Goal: Information Seeking & Learning: Learn about a topic

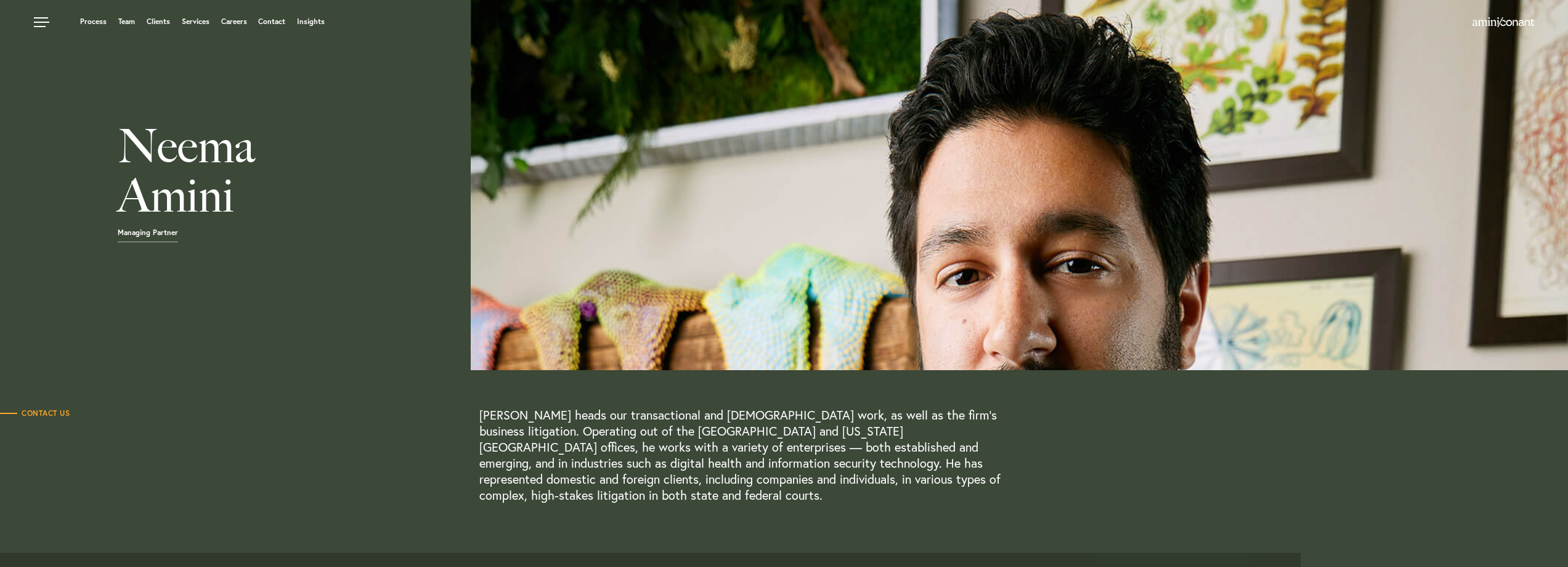
click at [673, 189] on h1 "Neema Amini" at bounding box center [549, 174] width 1098 height 105
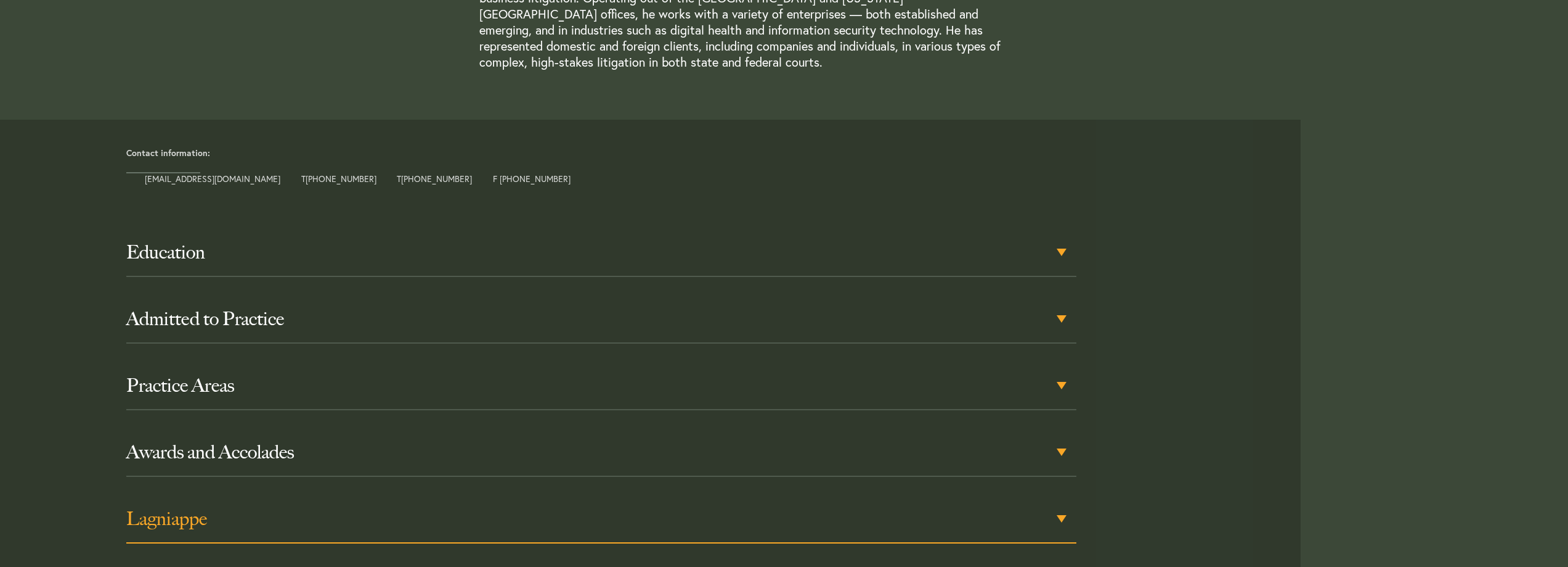
scroll to position [617, 0]
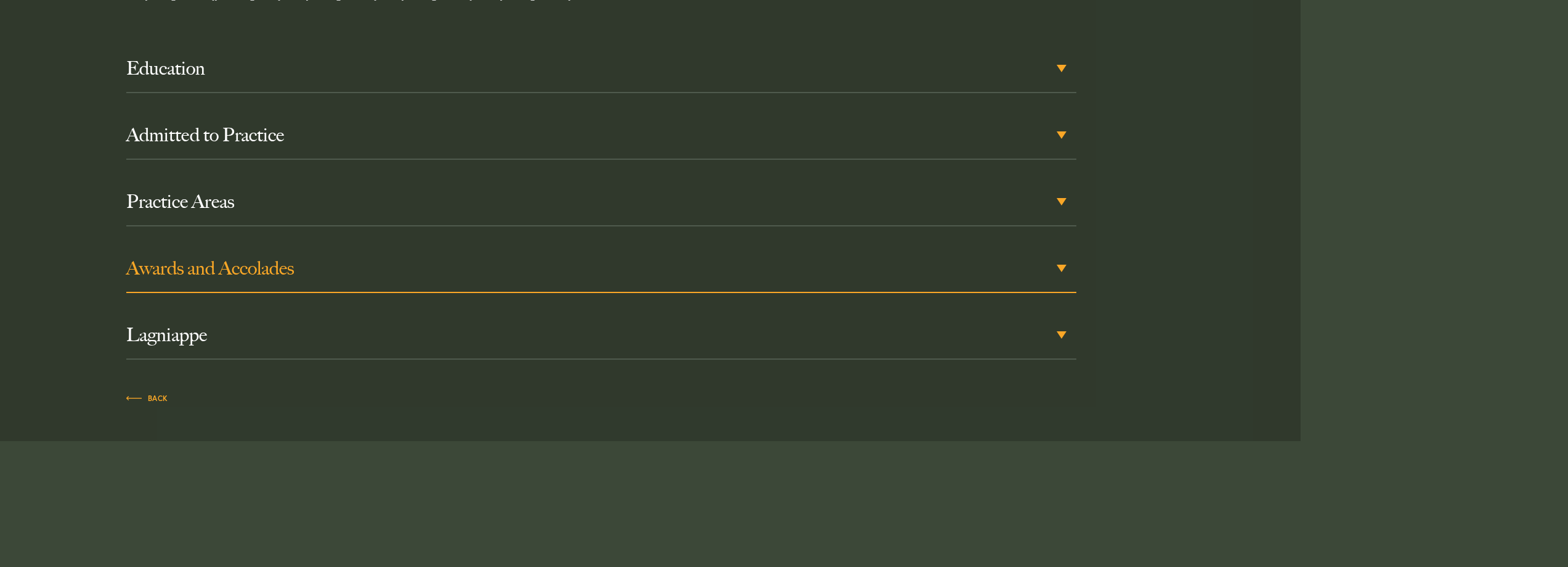
click at [1063, 252] on div "Awards and Accolades" at bounding box center [601, 269] width 950 height 48
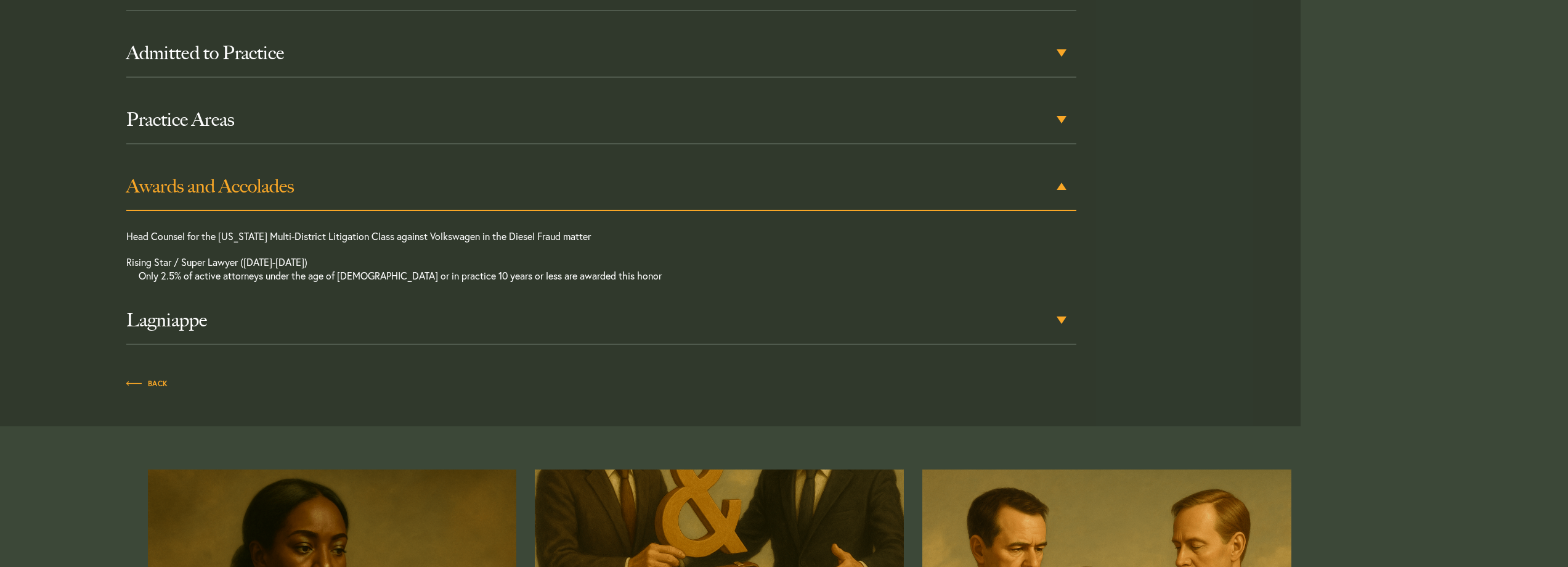
scroll to position [704, 0]
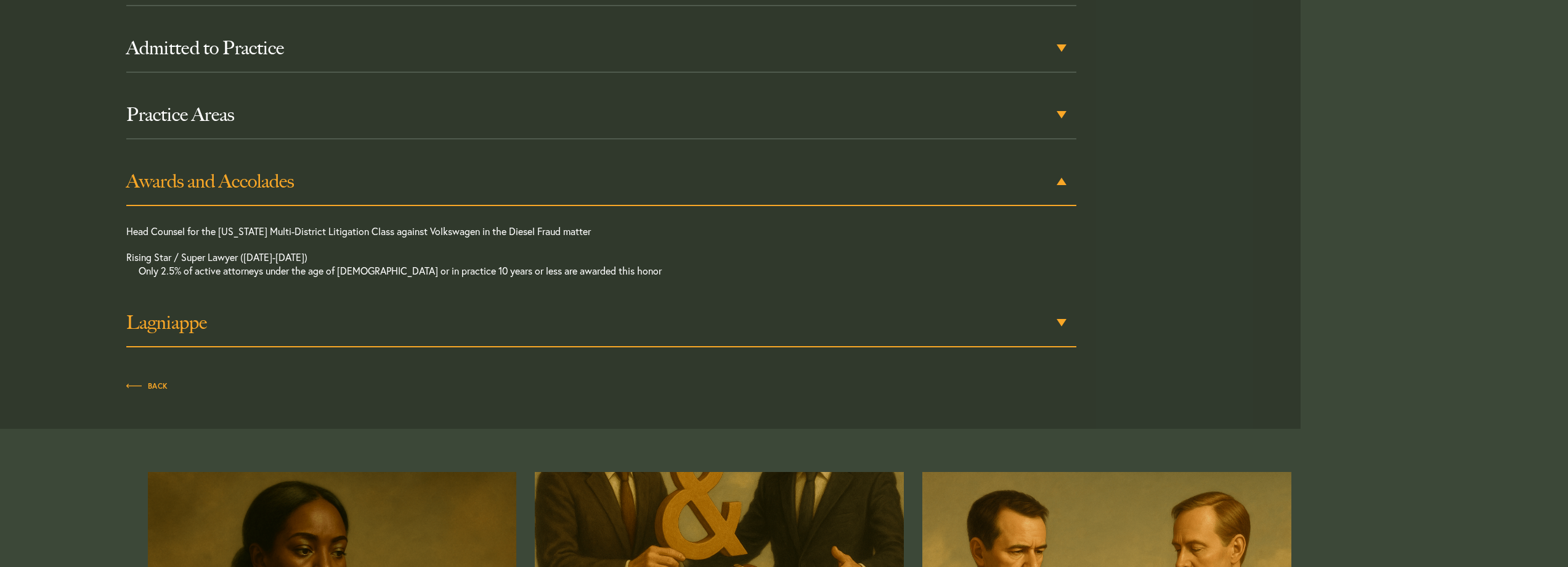
click at [1058, 307] on div "Lagniappe" at bounding box center [601, 323] width 950 height 48
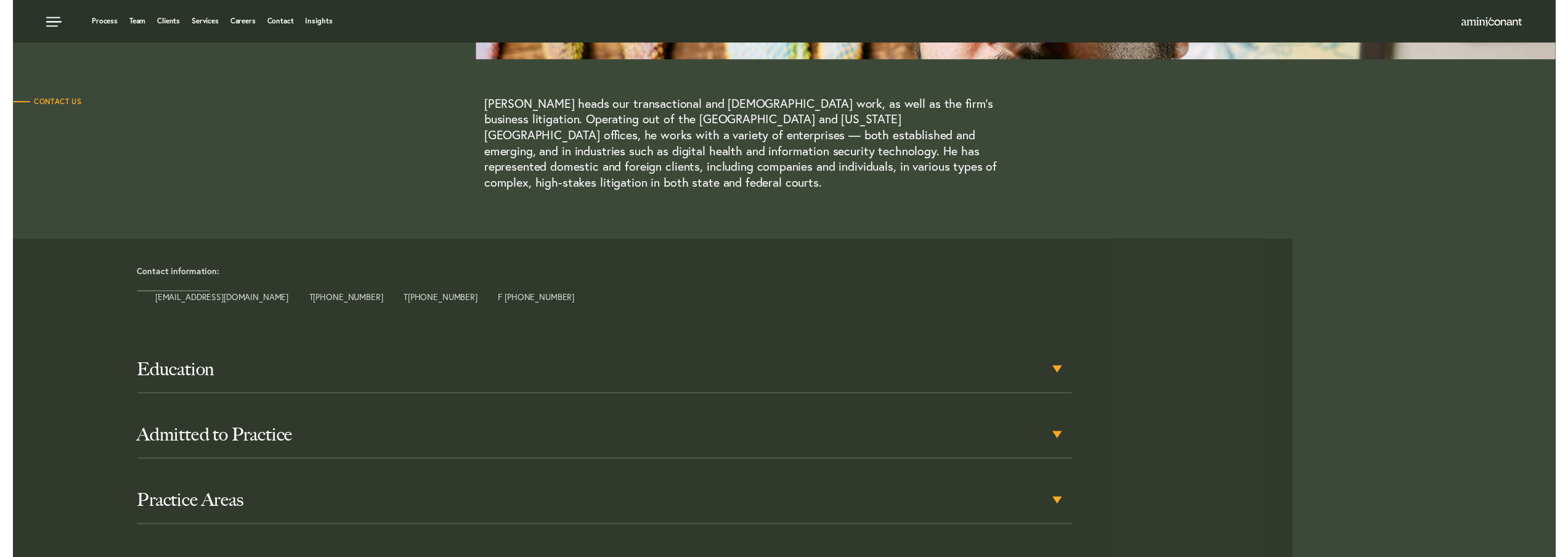
scroll to position [0, 0]
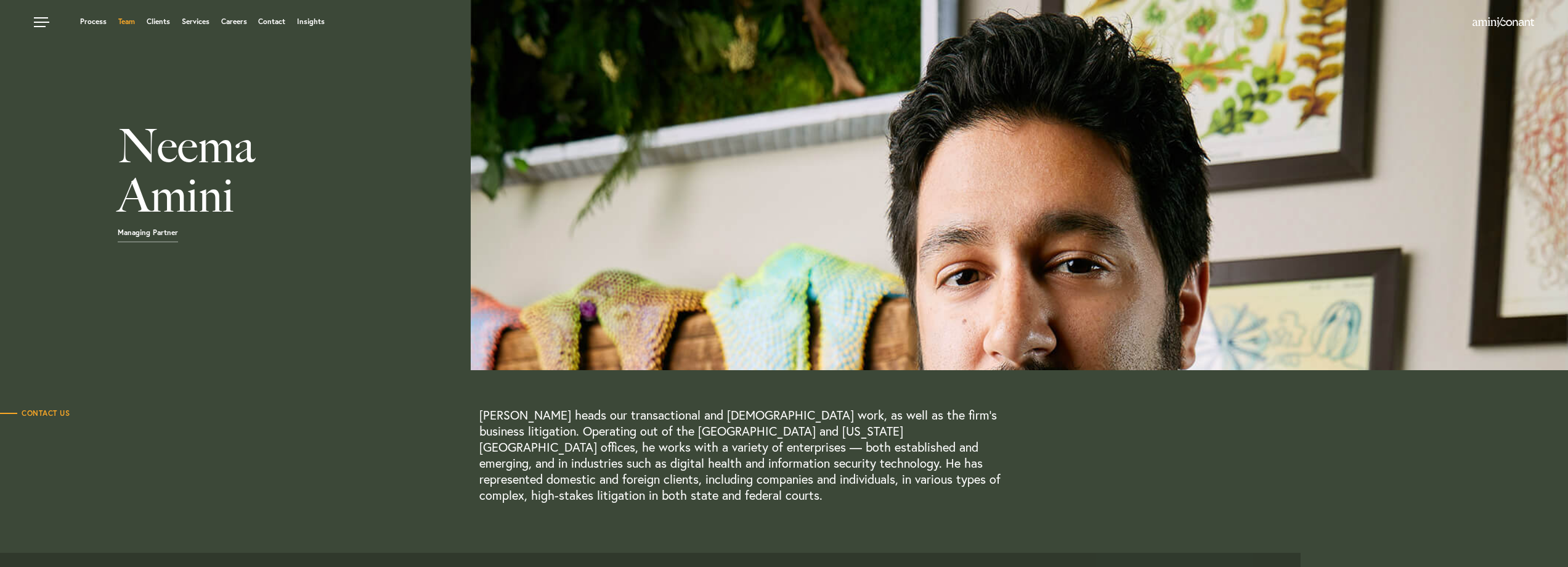
click at [127, 19] on link "Team" at bounding box center [127, 22] width 16 height 7
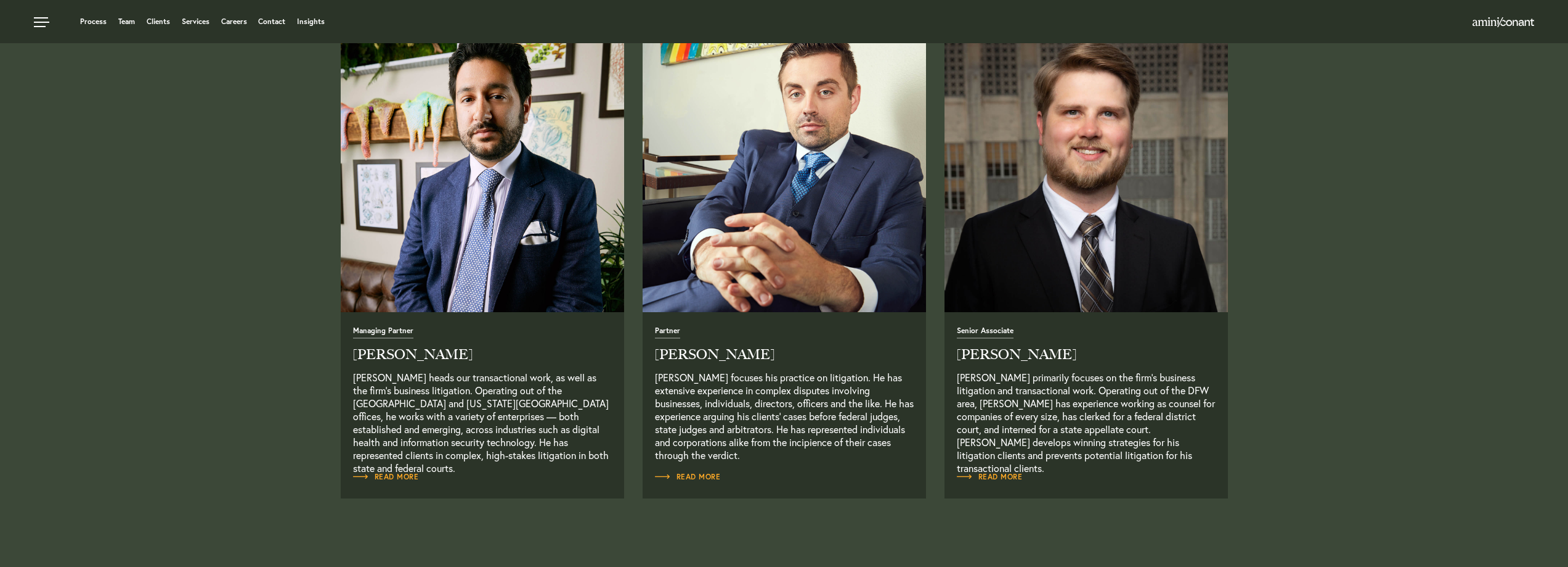
scroll to position [431, 0]
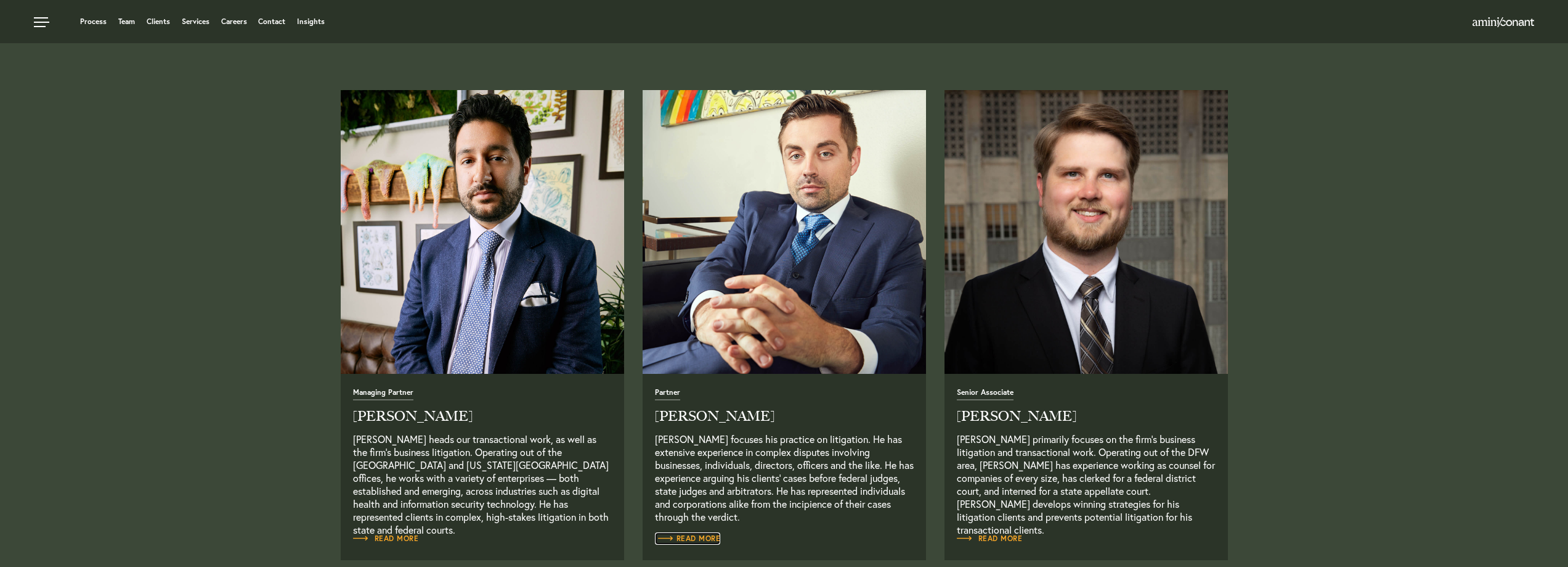
click at [698, 537] on span "Read More" at bounding box center [688, 538] width 66 height 7
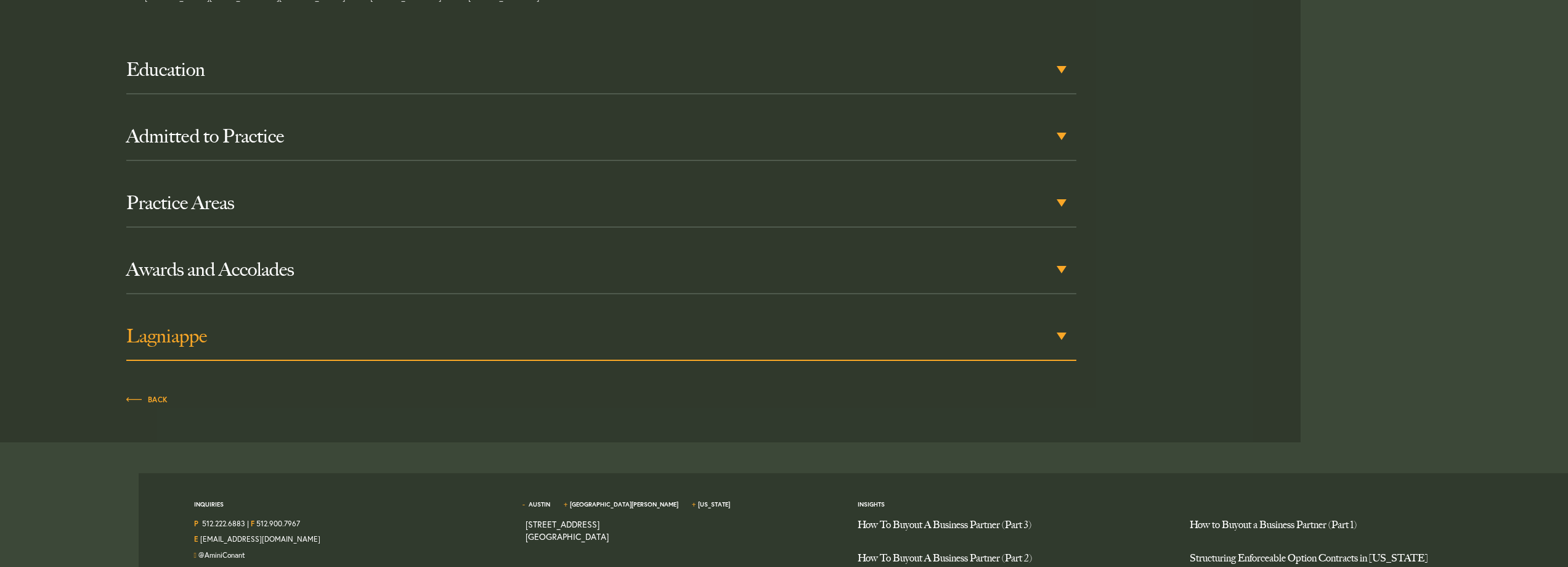
scroll to position [617, 0]
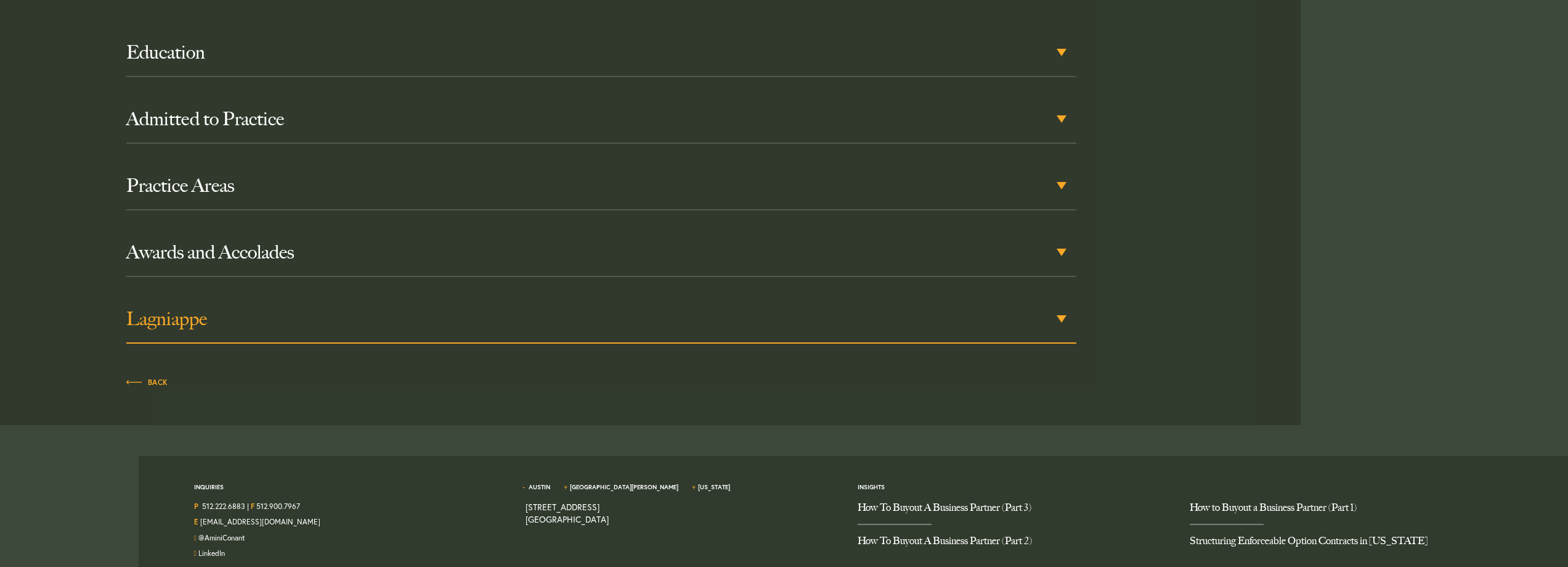
click at [1063, 317] on div "Lagniappe" at bounding box center [601, 319] width 950 height 48
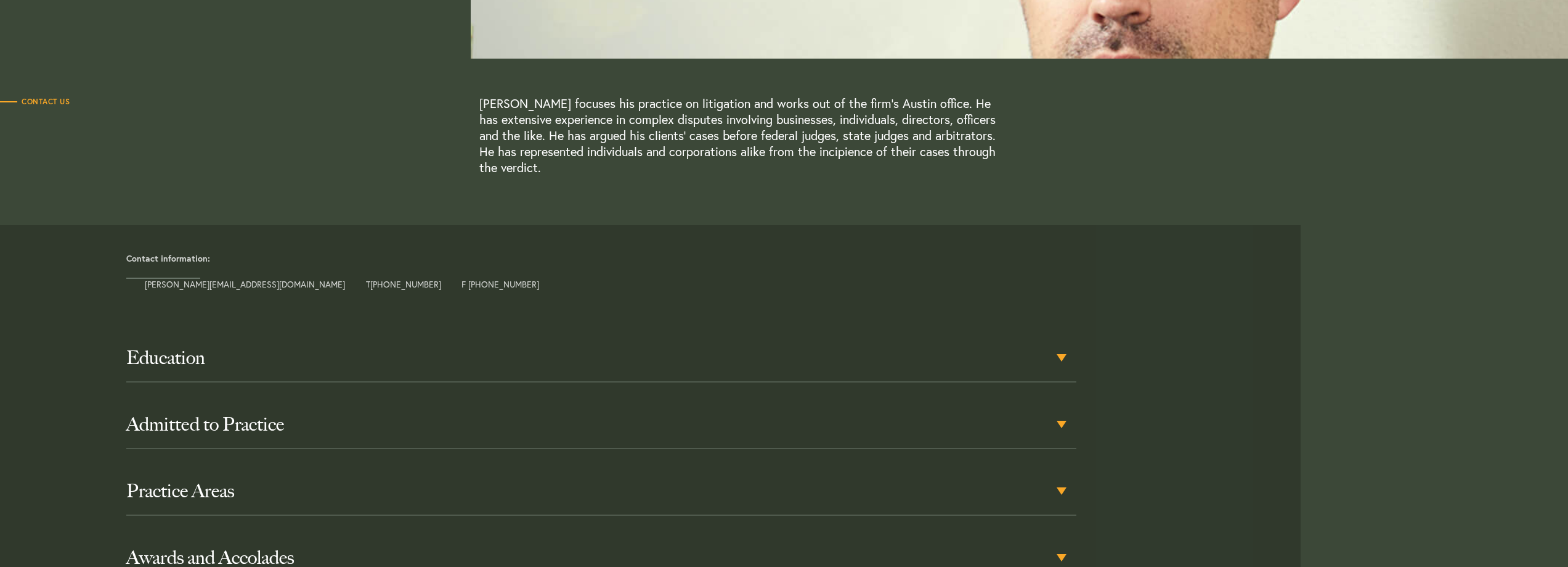
scroll to position [369, 0]
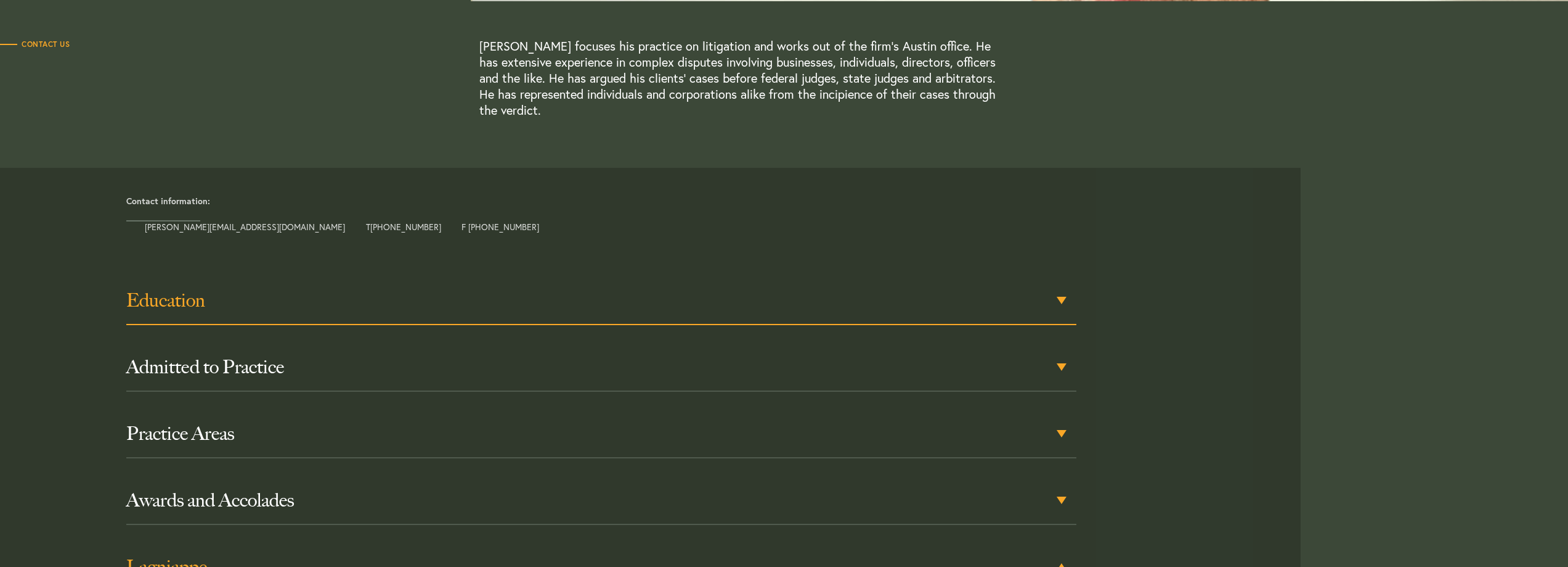
click at [1058, 298] on div "Education" at bounding box center [601, 300] width 950 height 48
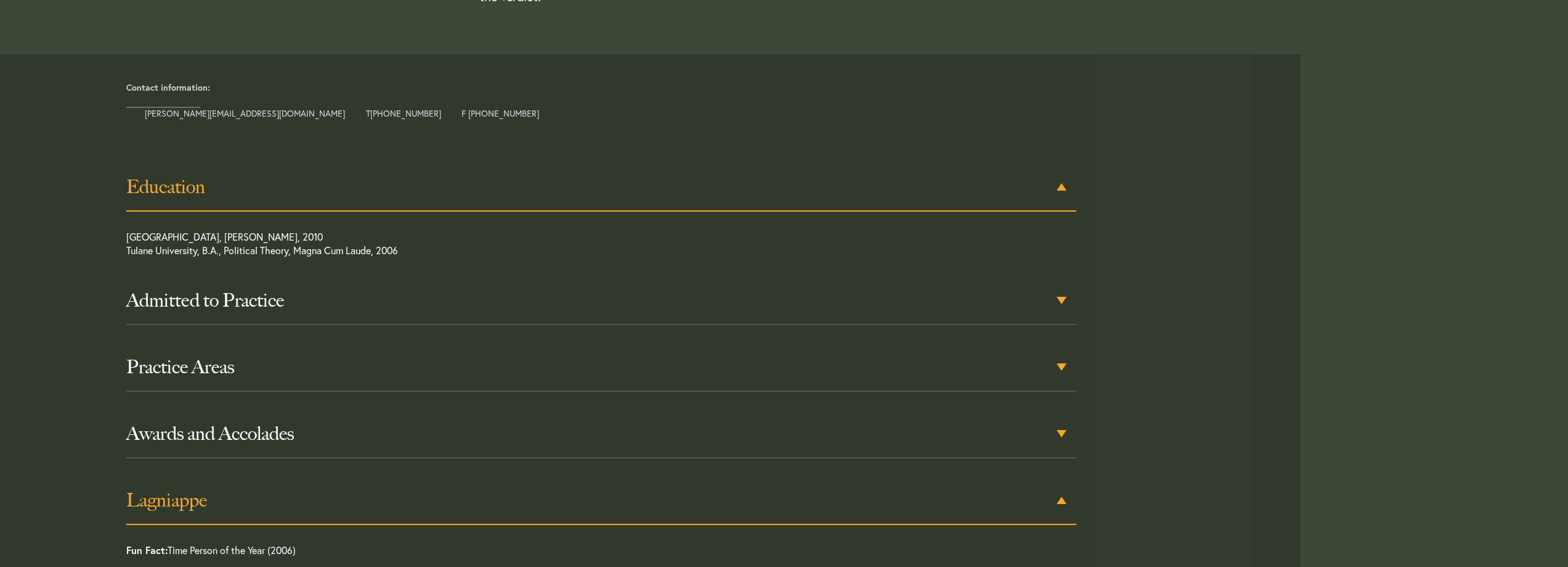
scroll to position [504, 0]
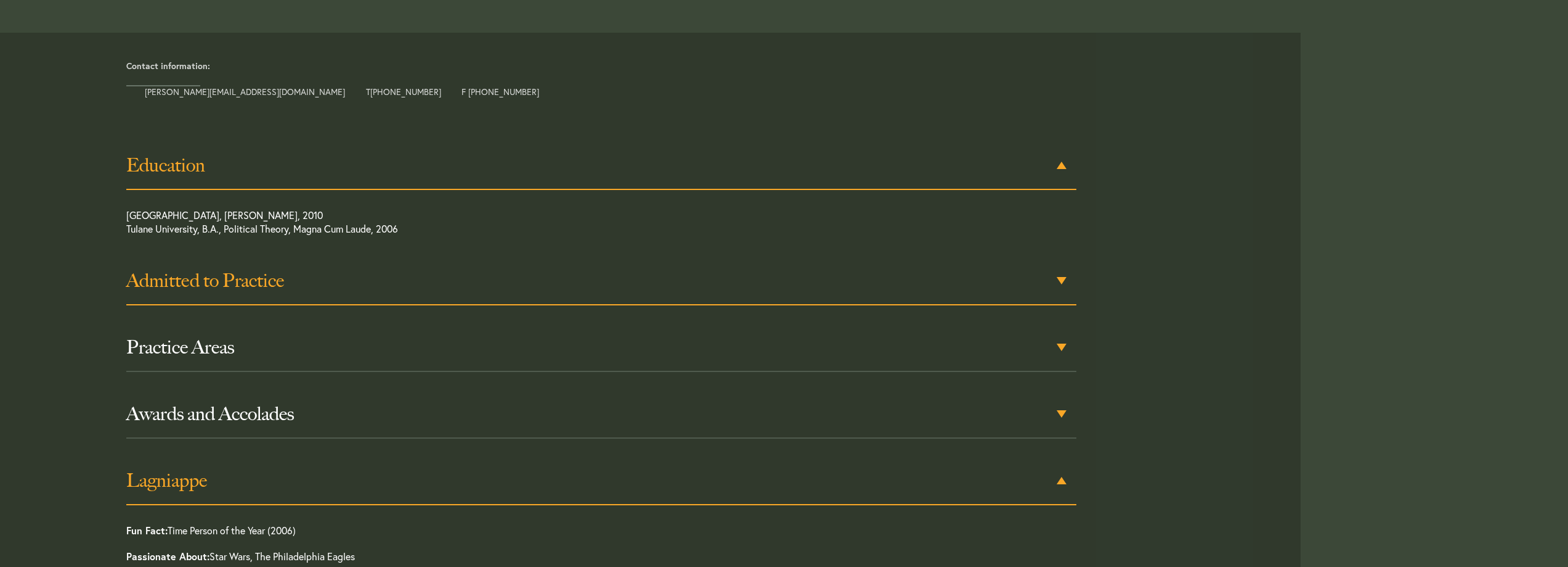
click at [1060, 280] on div "Admitted to Practice" at bounding box center [601, 280] width 950 height 48
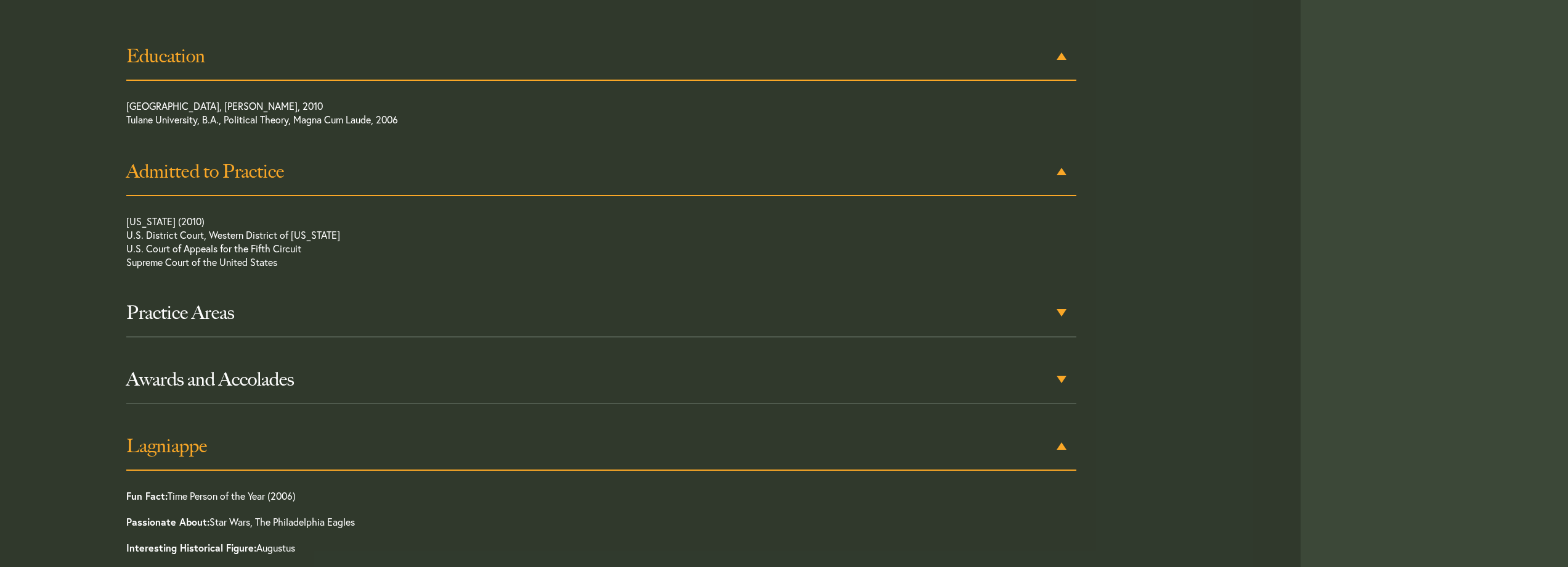
scroll to position [619, 0]
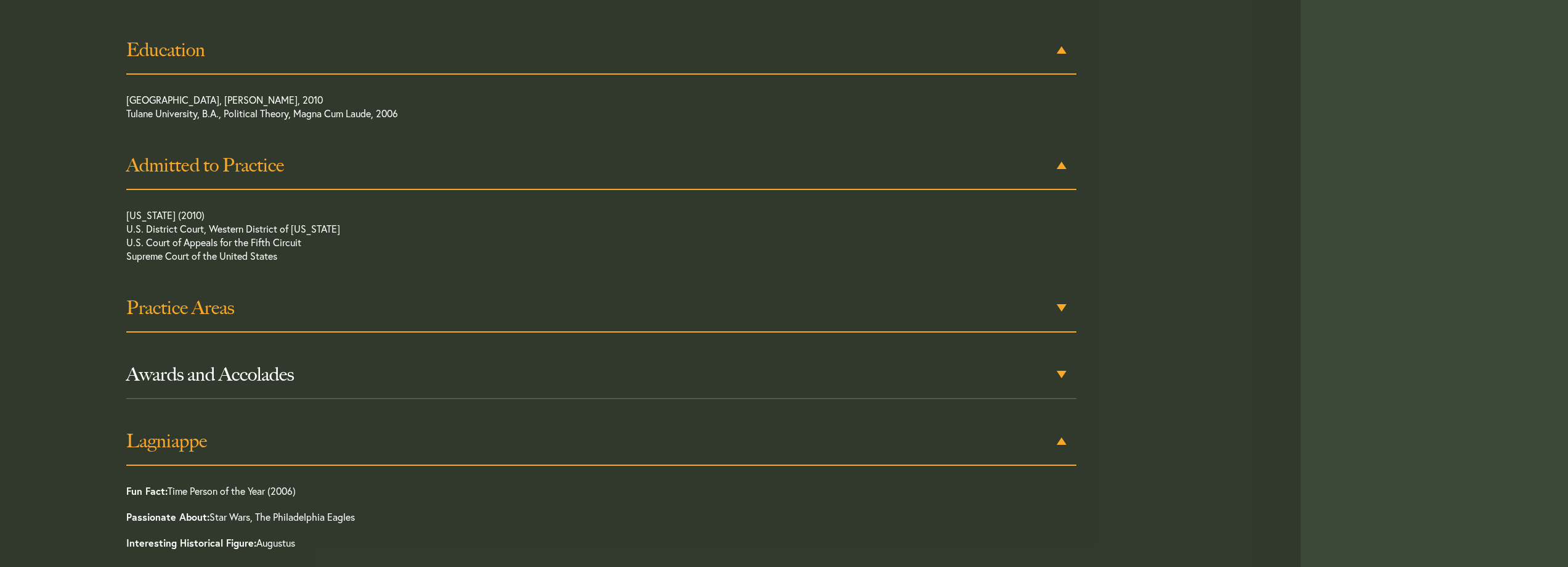
click at [1062, 306] on div "Practice Areas" at bounding box center [601, 307] width 950 height 48
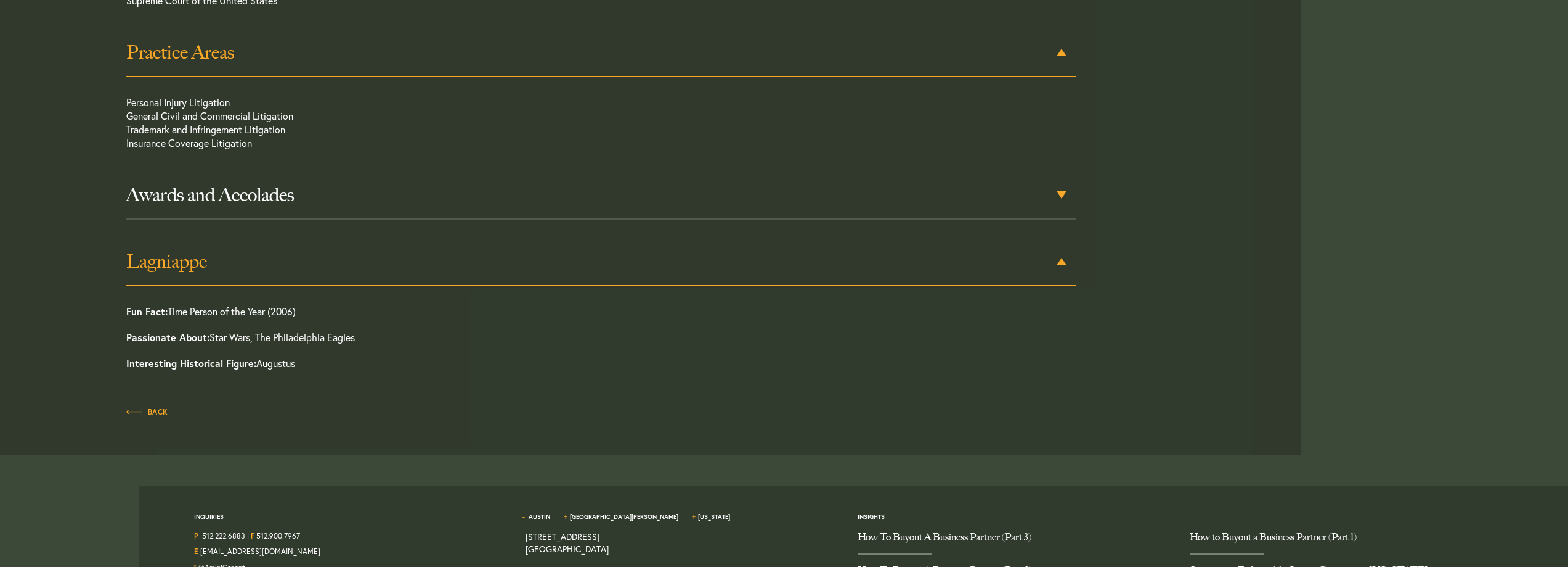
scroll to position [884, 0]
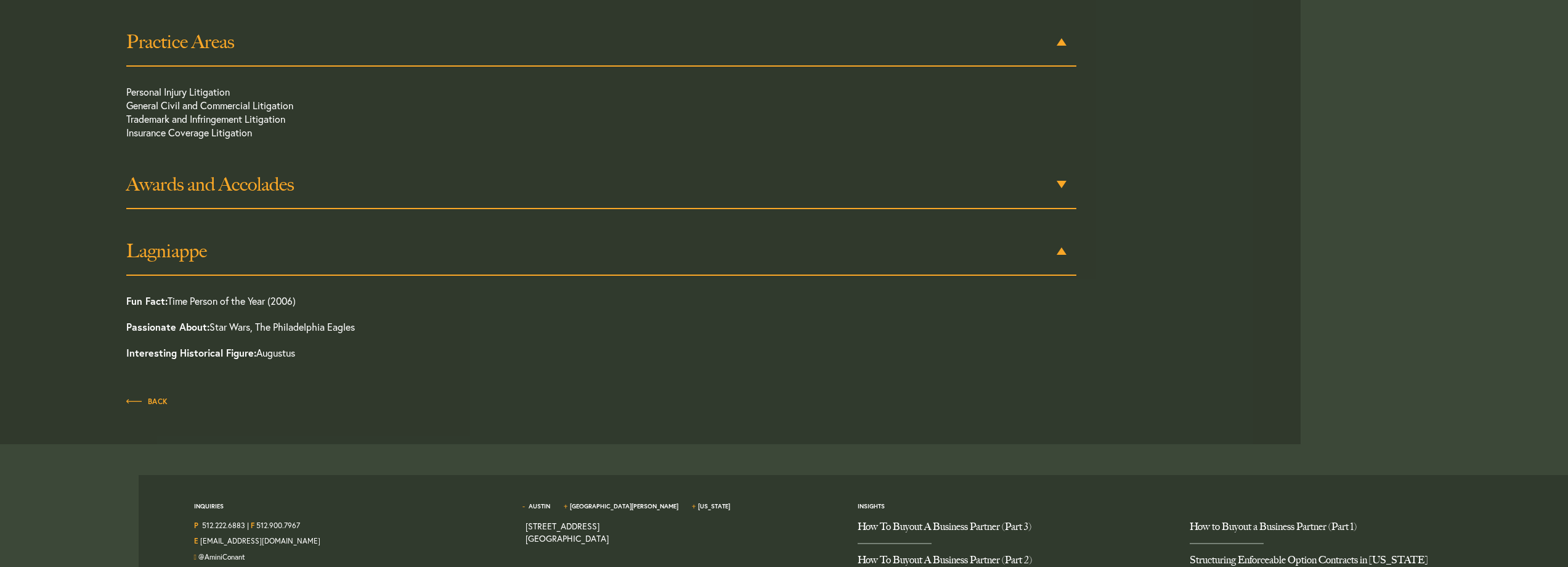
click at [1060, 185] on div "Awards and Accolades" at bounding box center [601, 184] width 950 height 48
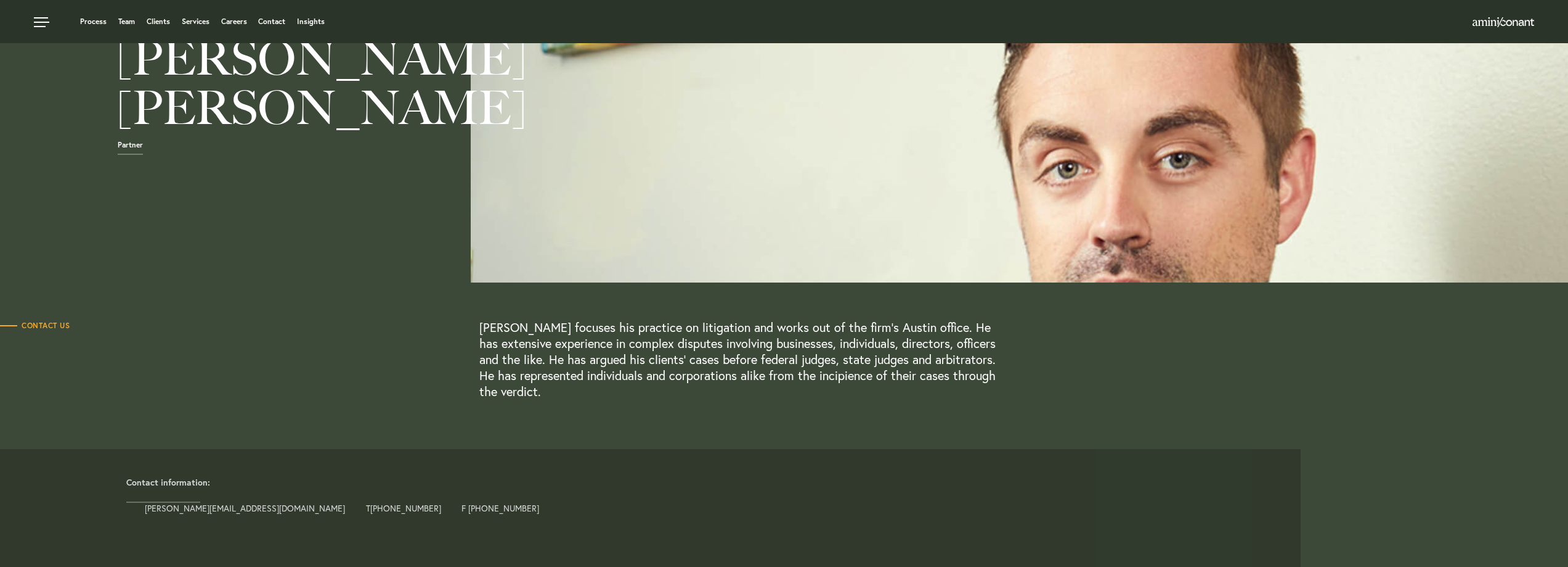
scroll to position [0, 0]
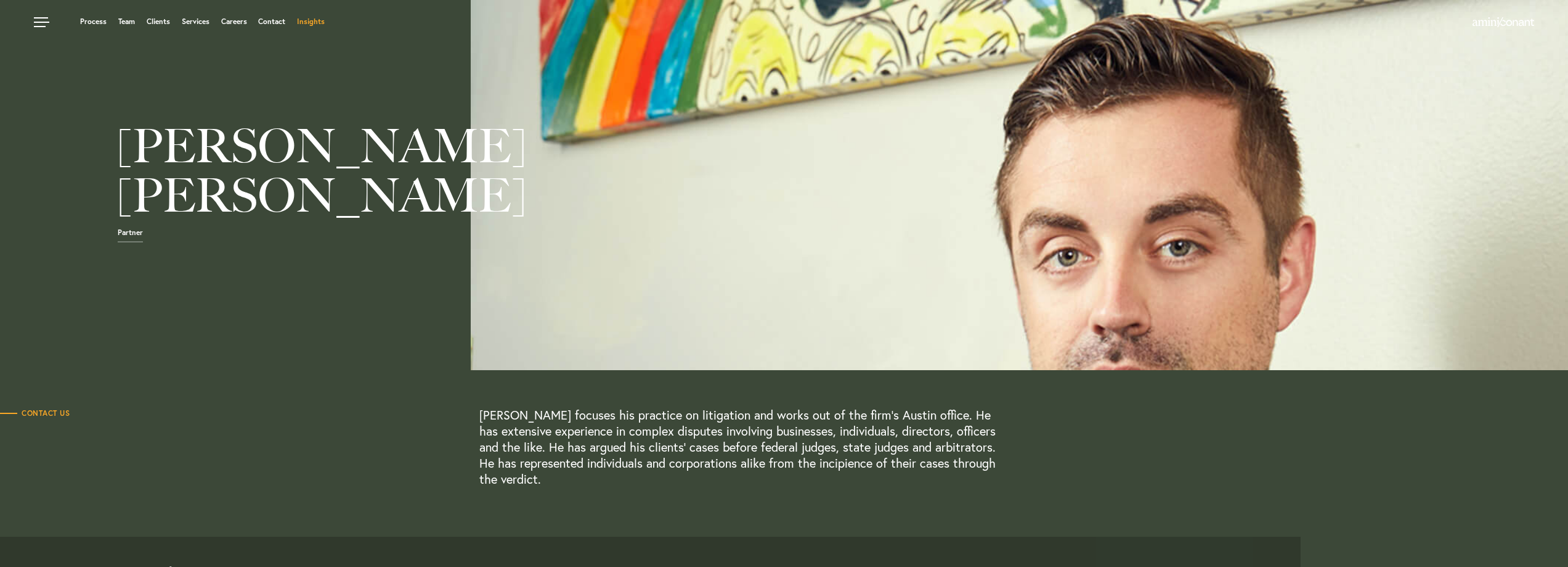
click at [318, 21] on link "Insights" at bounding box center [311, 22] width 28 height 7
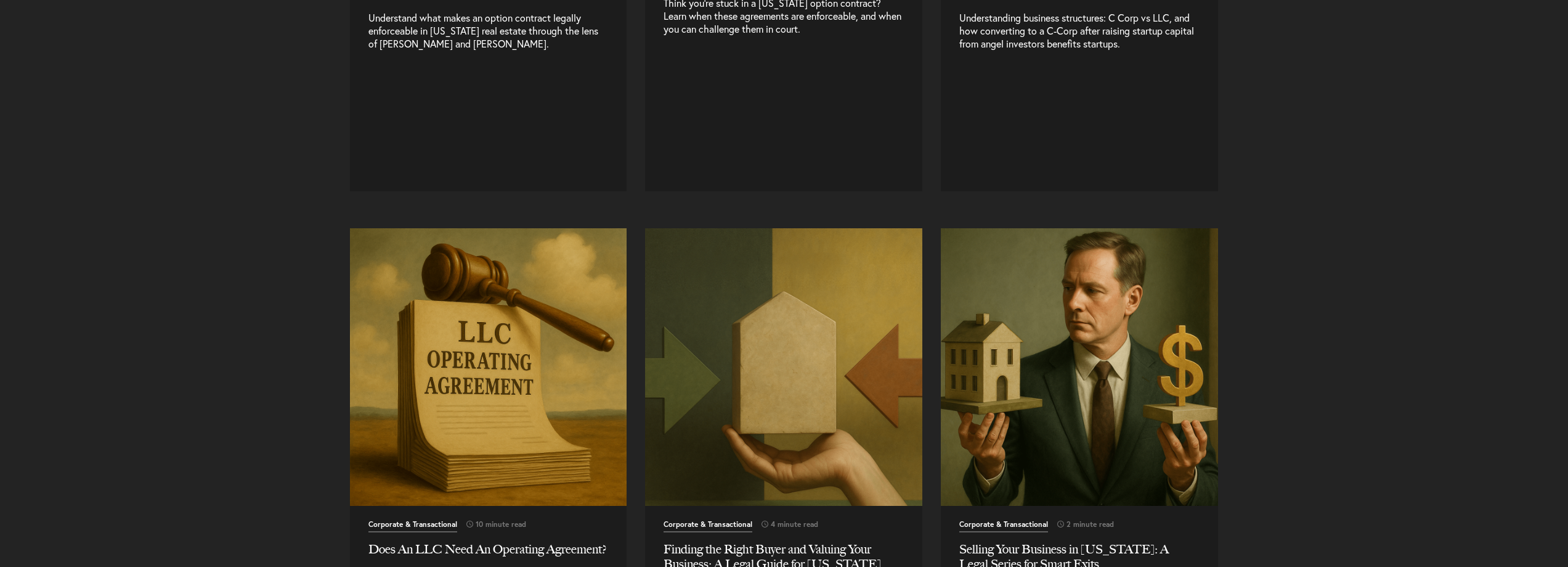
scroll to position [2035, 0]
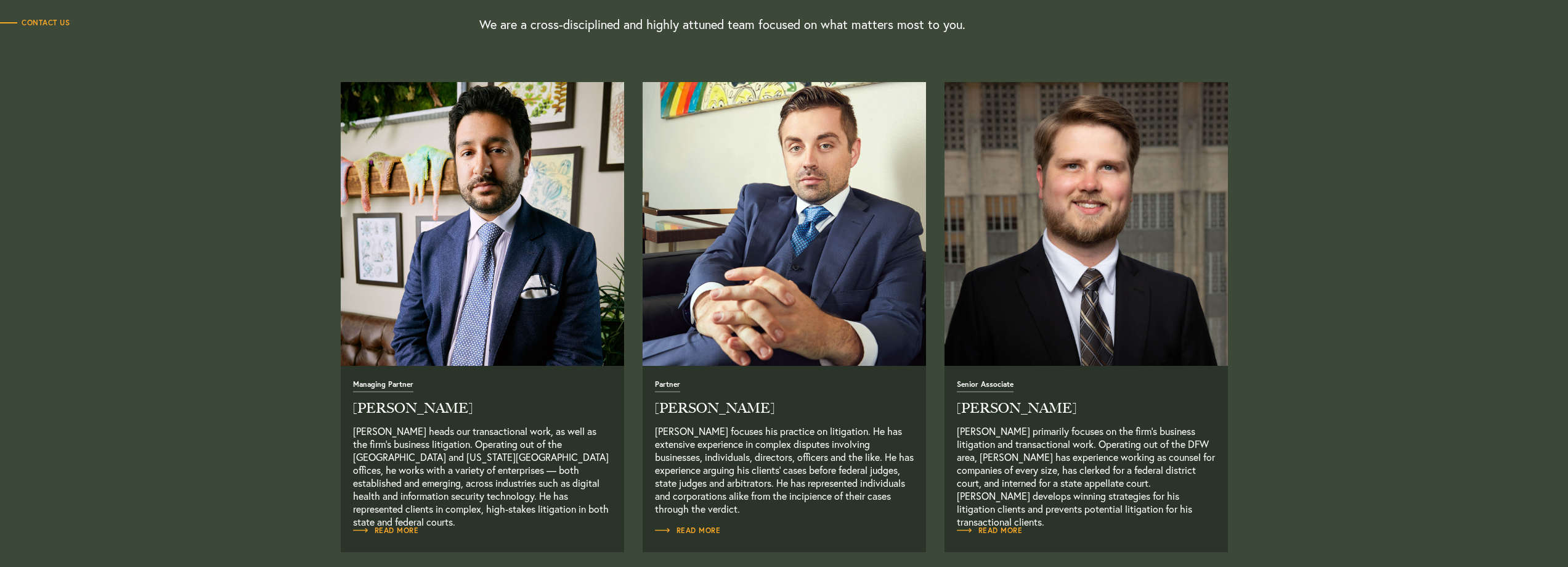
scroll to position [555, 0]
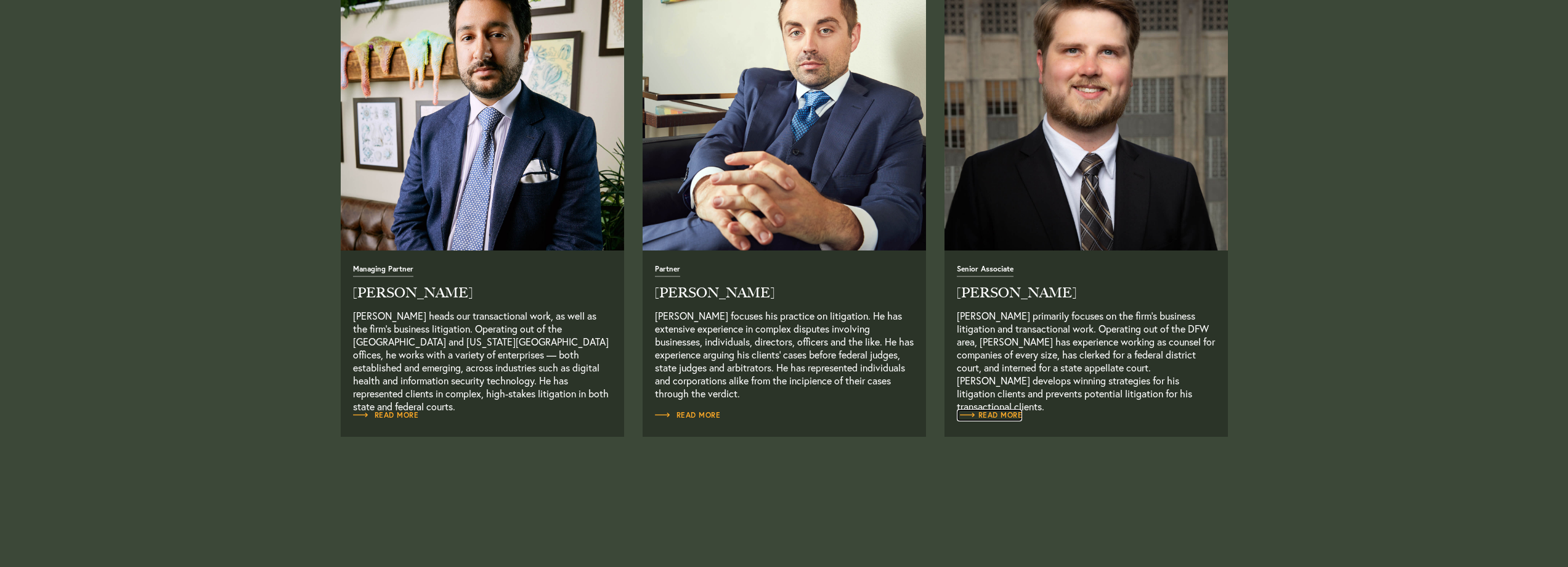
click at [1006, 416] on span "Read More" at bounding box center [990, 415] width 66 height 7
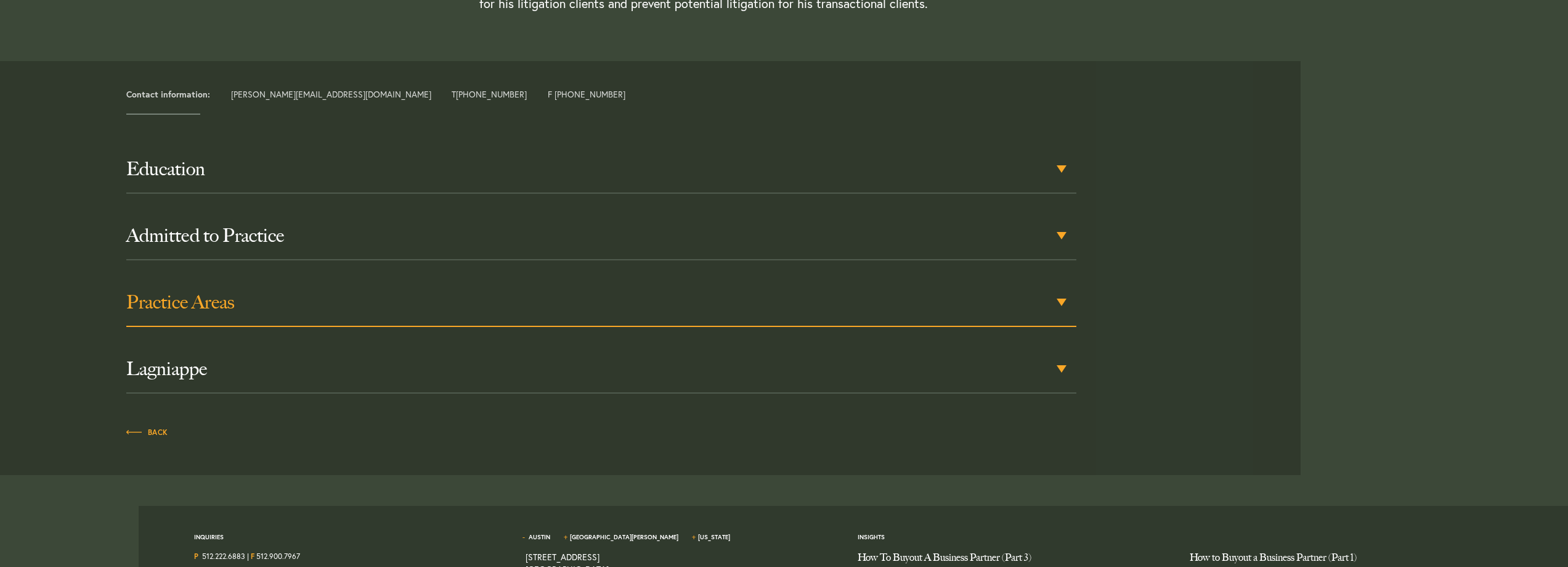
scroll to position [493, 0]
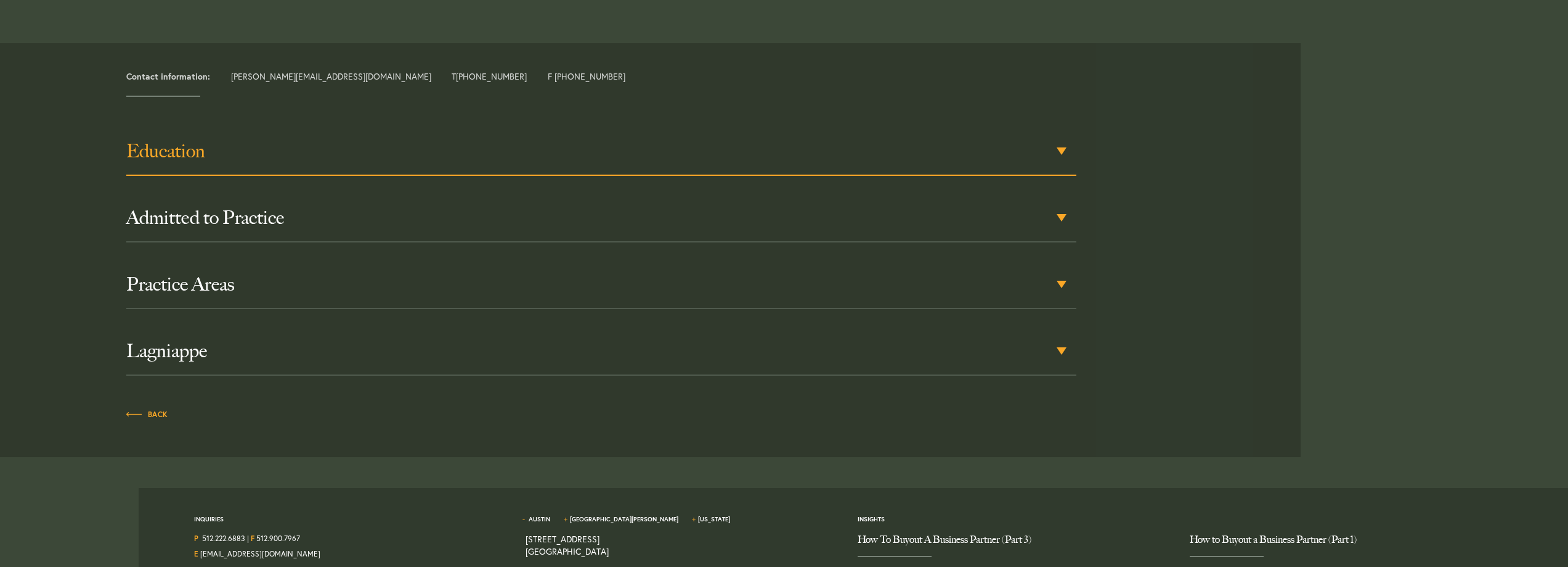
click at [1062, 148] on div "Education" at bounding box center [601, 151] width 950 height 48
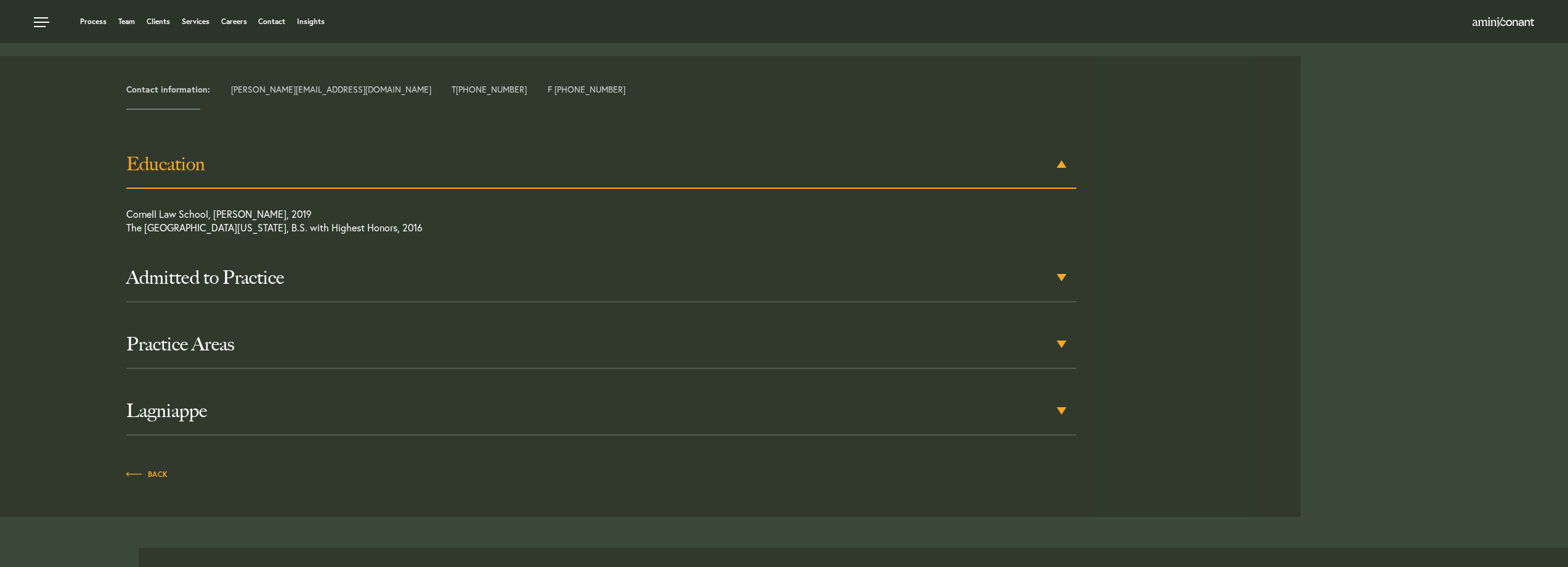
scroll to position [479, 0]
click at [1059, 279] on div "Admitted to Practice" at bounding box center [601, 280] width 950 height 48
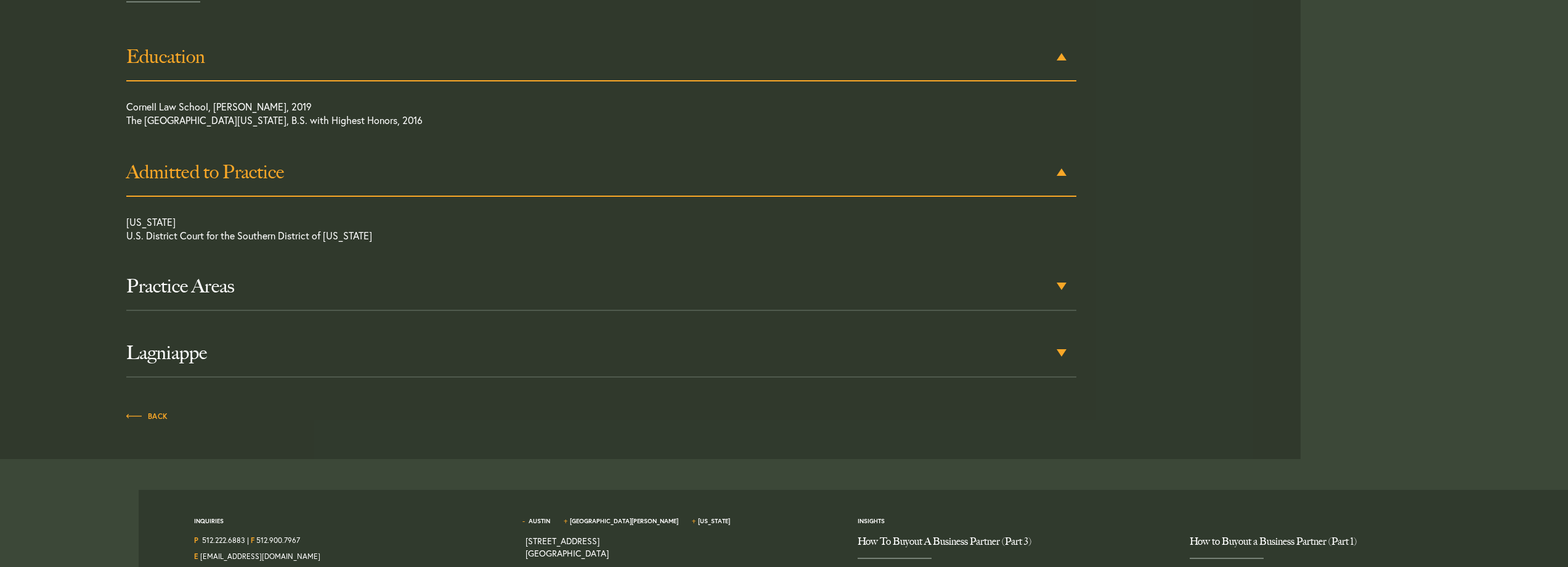
scroll to position [594, 0]
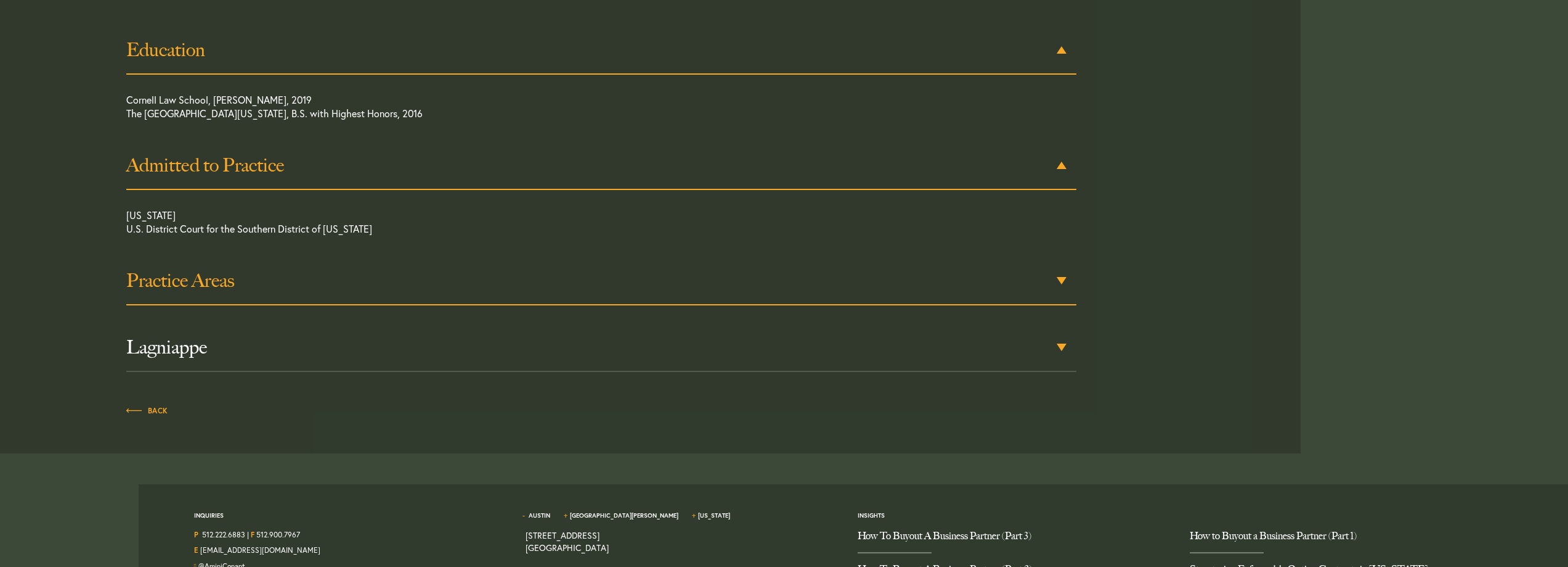
click at [1062, 280] on div "Practice Areas" at bounding box center [601, 280] width 950 height 48
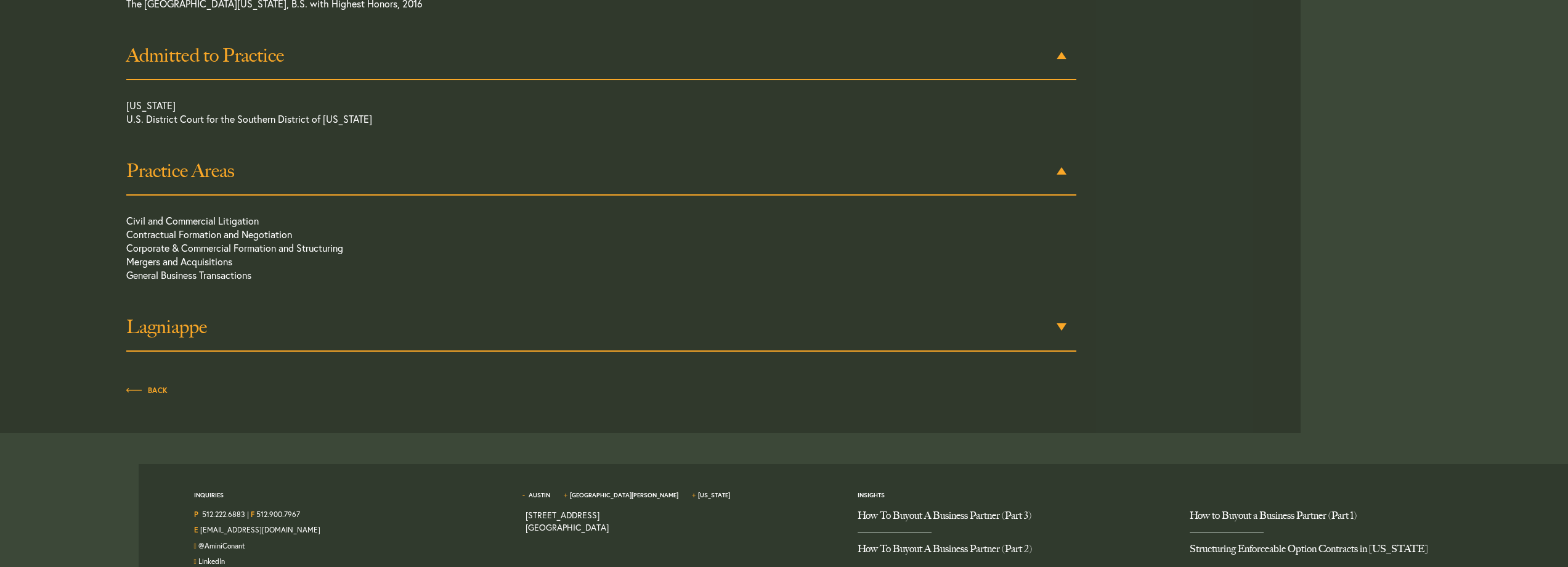
scroll to position [710, 0]
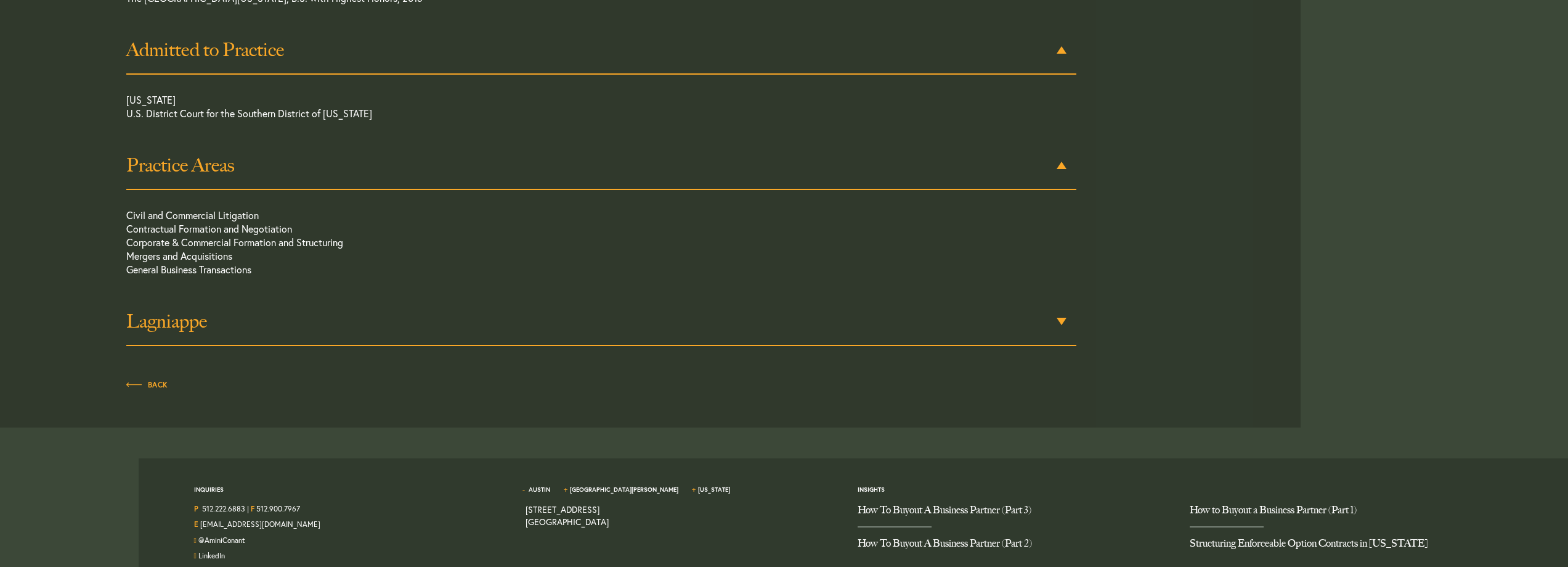
click at [1060, 321] on div "Lagniappe" at bounding box center [601, 321] width 950 height 48
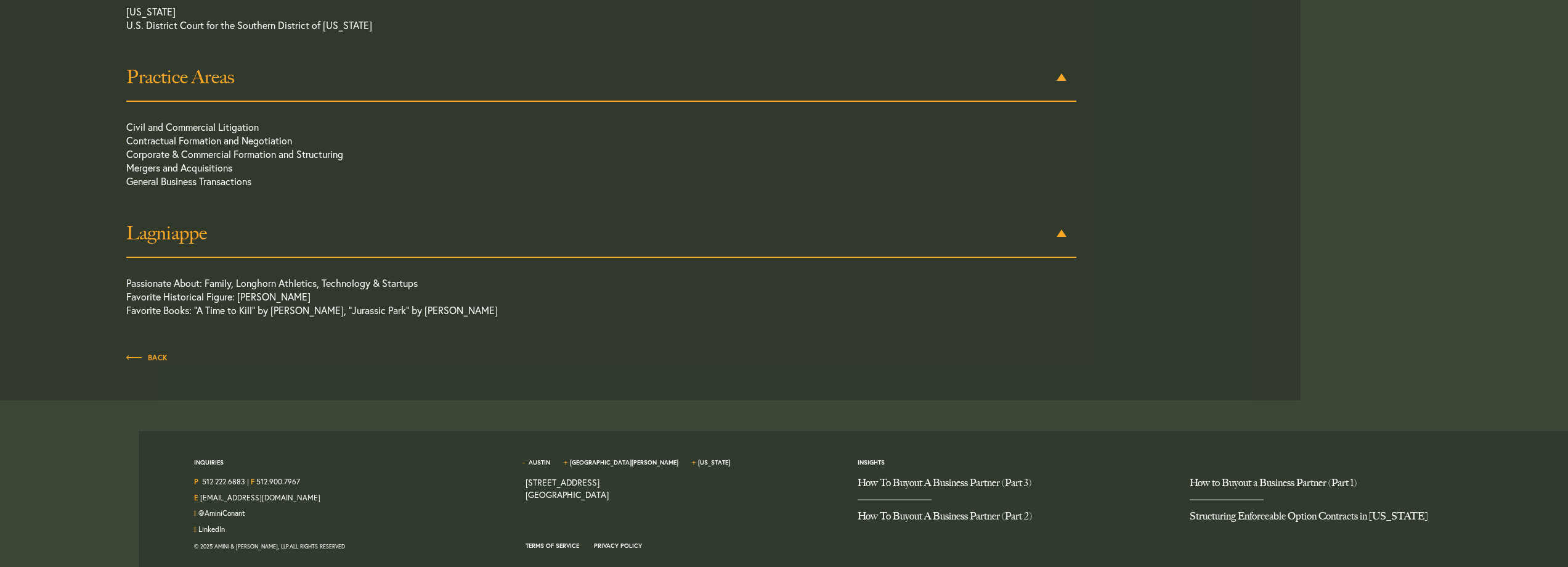
scroll to position [809, 0]
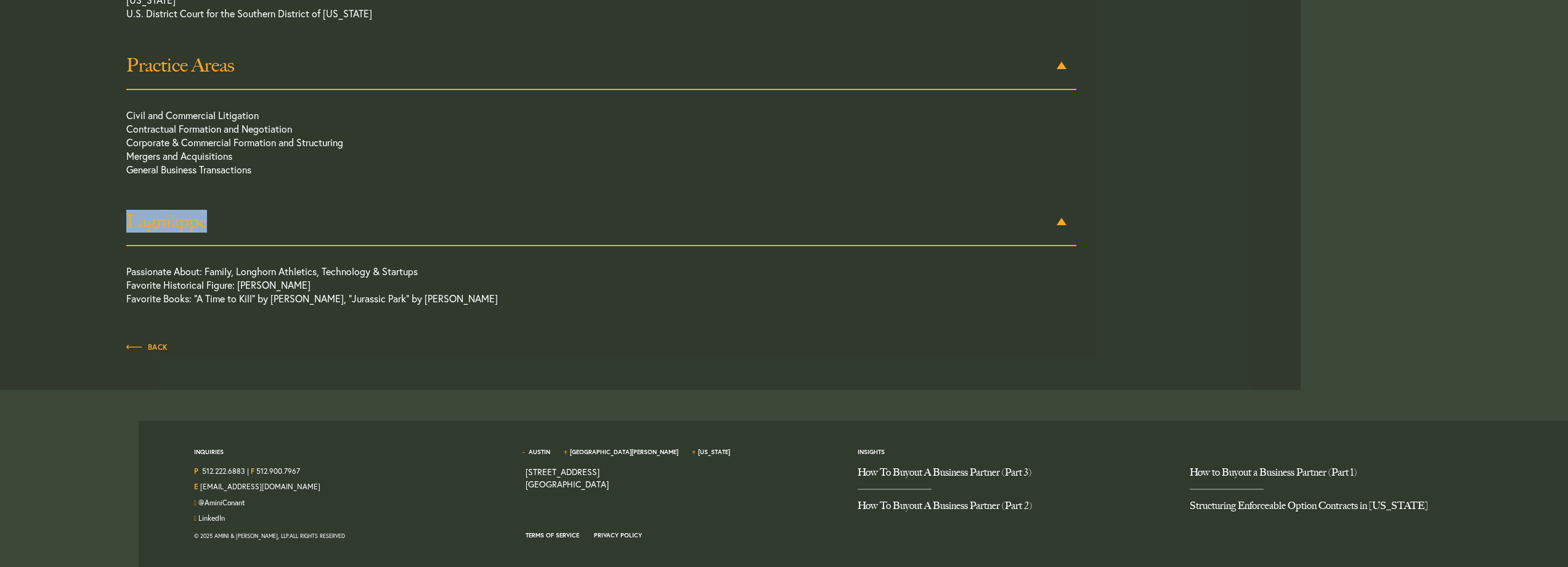
drag, startPoint x: 206, startPoint y: 223, endPoint x: 132, endPoint y: 224, distance: 74.0
click at [132, 224] on h3 "Lagniappe" at bounding box center [601, 222] width 950 height 23
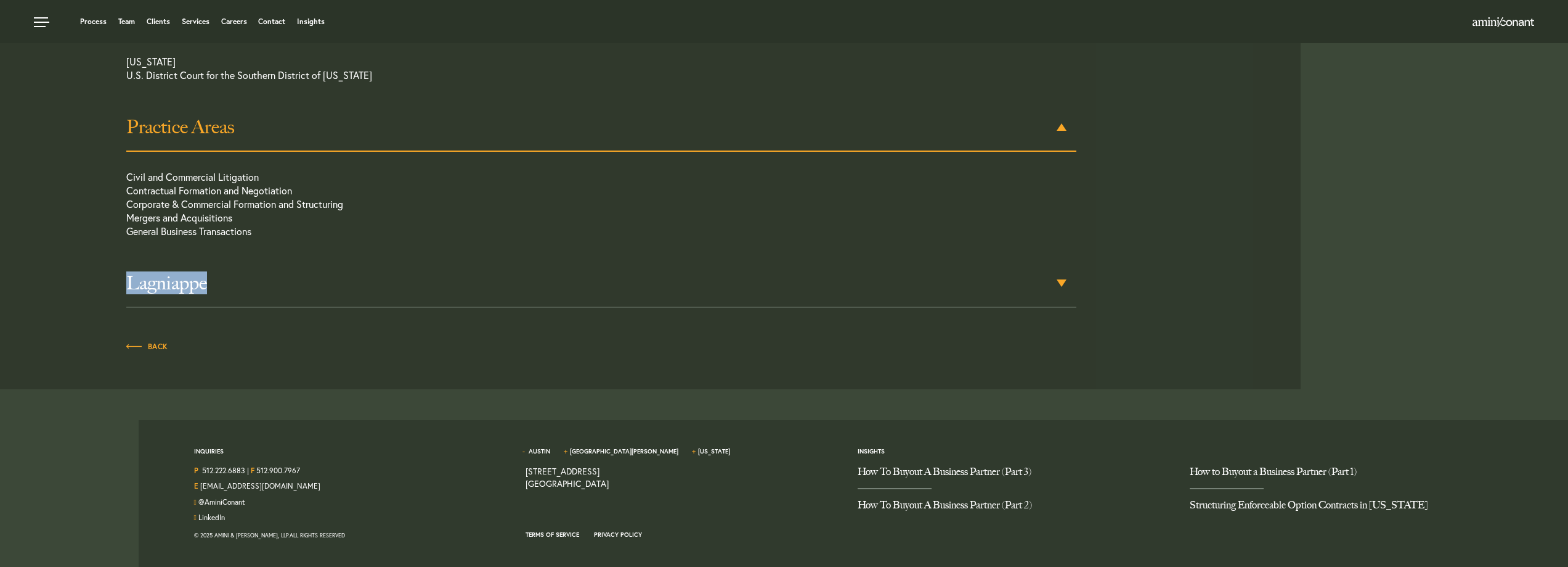
scroll to position [749, 0]
copy h3 "Lagniappe"
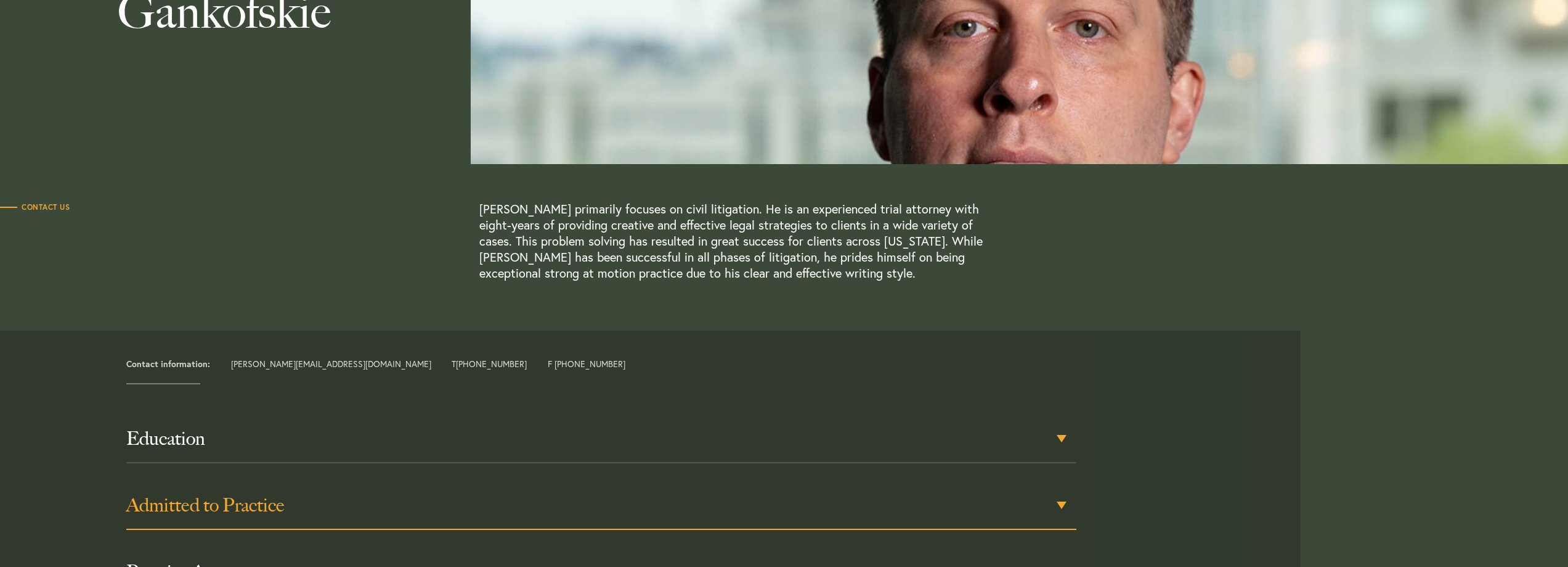
scroll to position [370, 0]
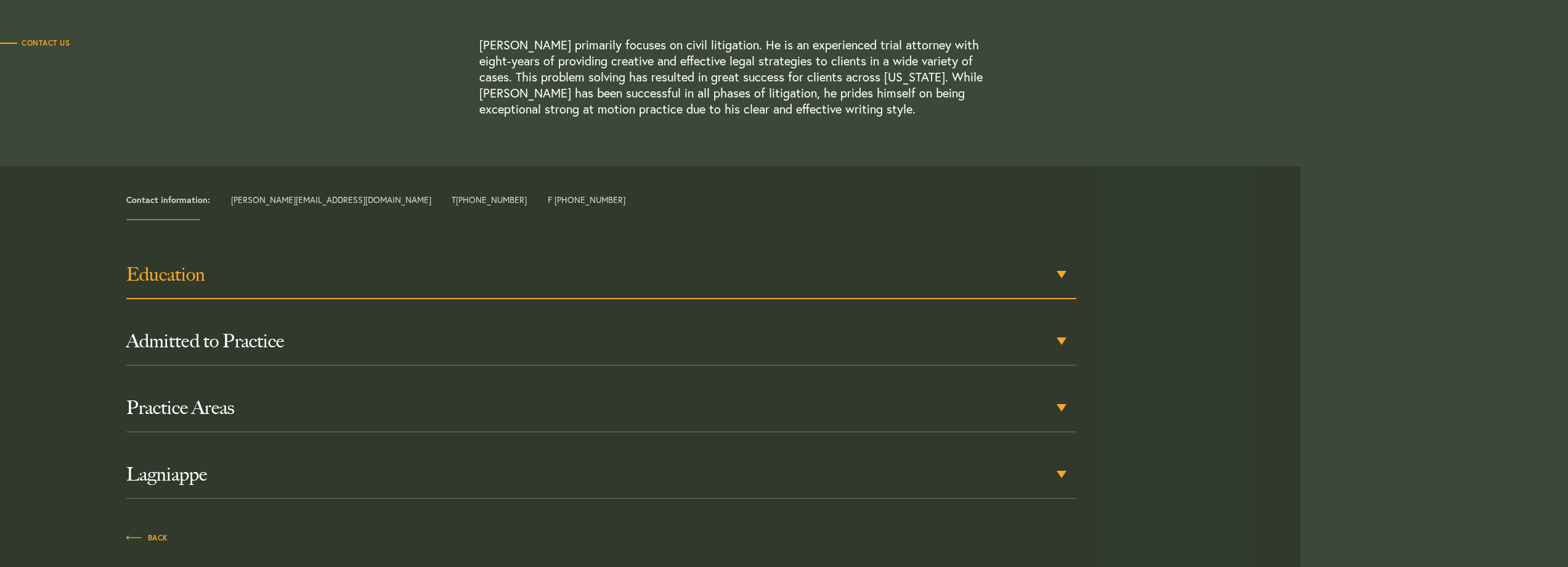
click at [1062, 277] on div "Education" at bounding box center [601, 275] width 950 height 48
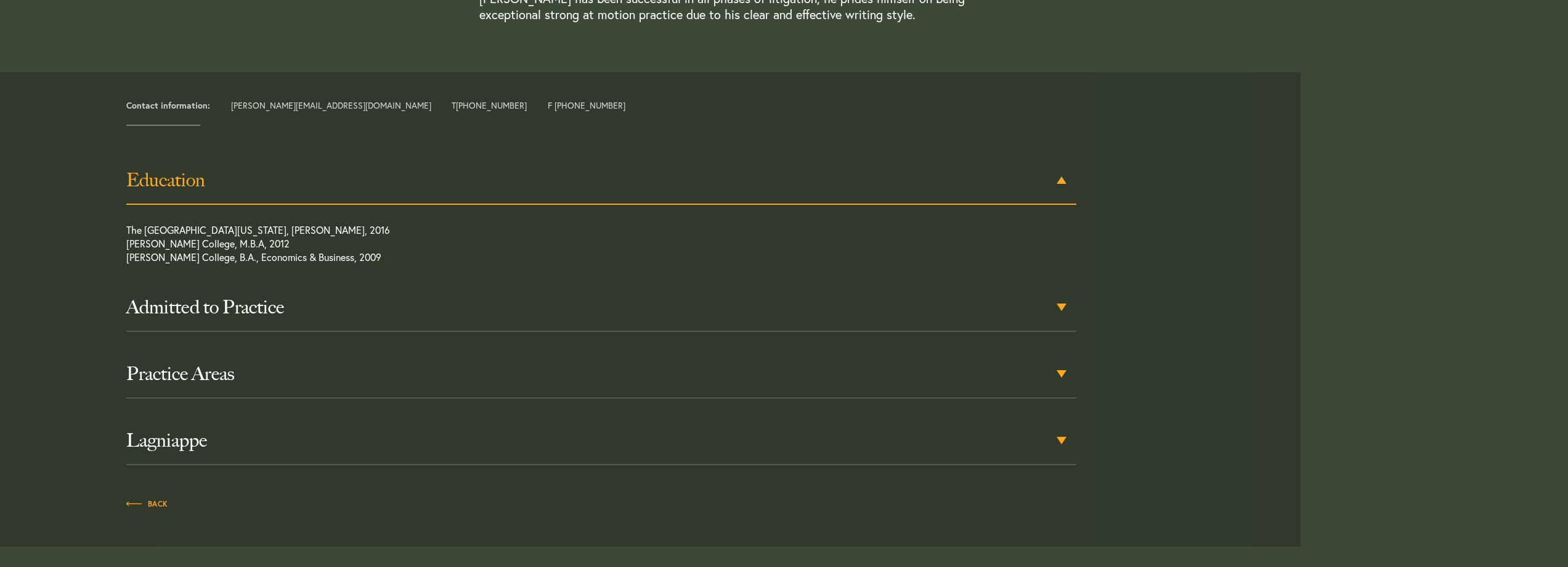
scroll to position [479, 0]
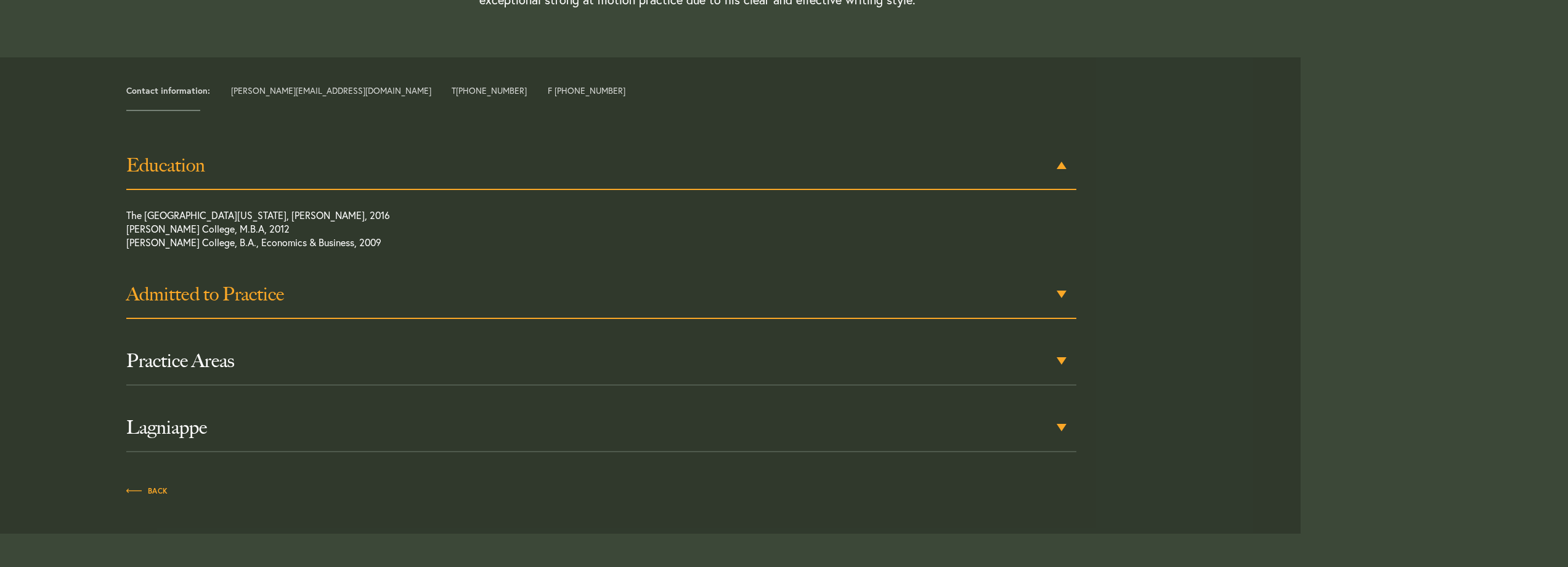
click at [1061, 292] on div "Admitted to Practice" at bounding box center [601, 294] width 950 height 48
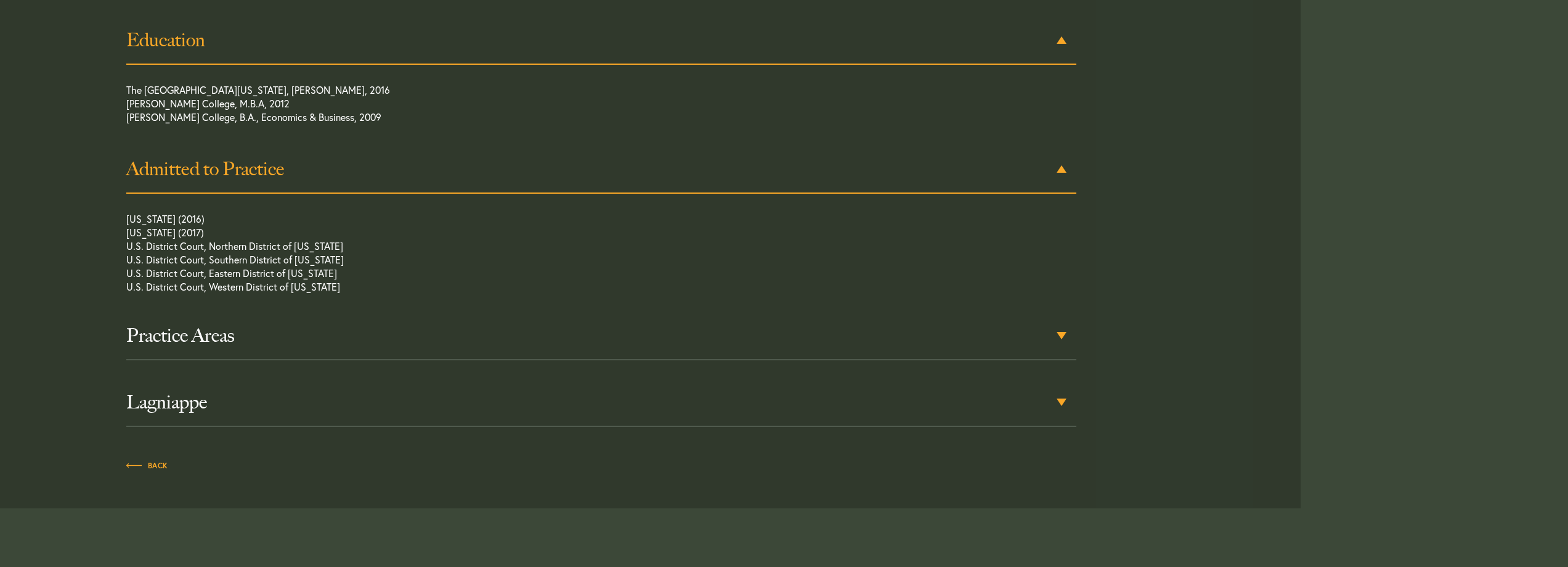
scroll to position [608, 0]
click at [1060, 335] on div "Practice Areas" at bounding box center [601, 335] width 950 height 48
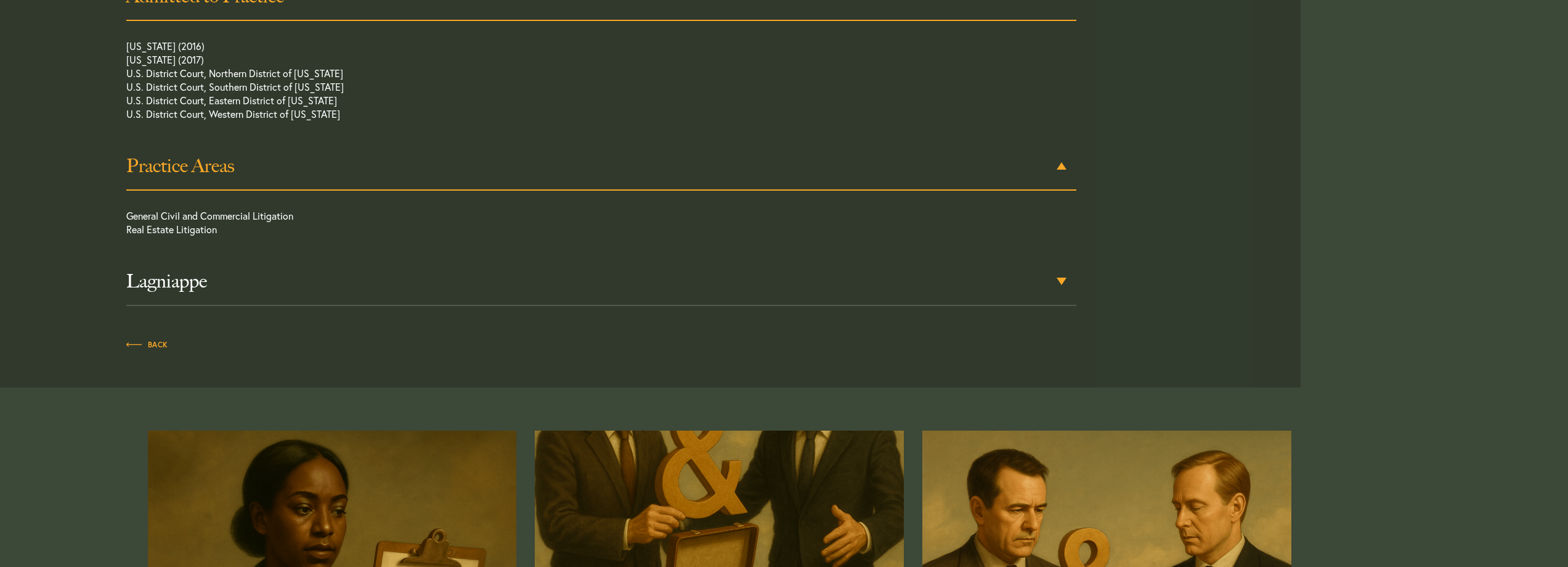
scroll to position [778, 0]
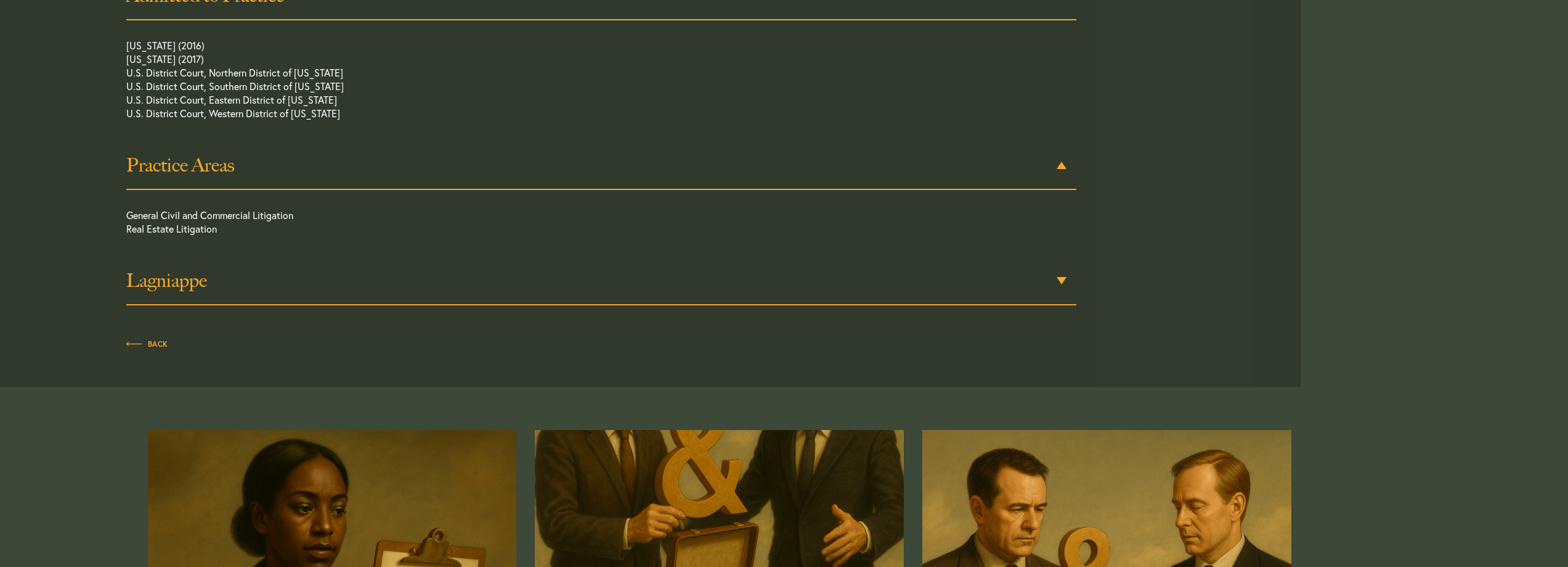
click at [1060, 278] on div "Lagniappe" at bounding box center [601, 280] width 950 height 48
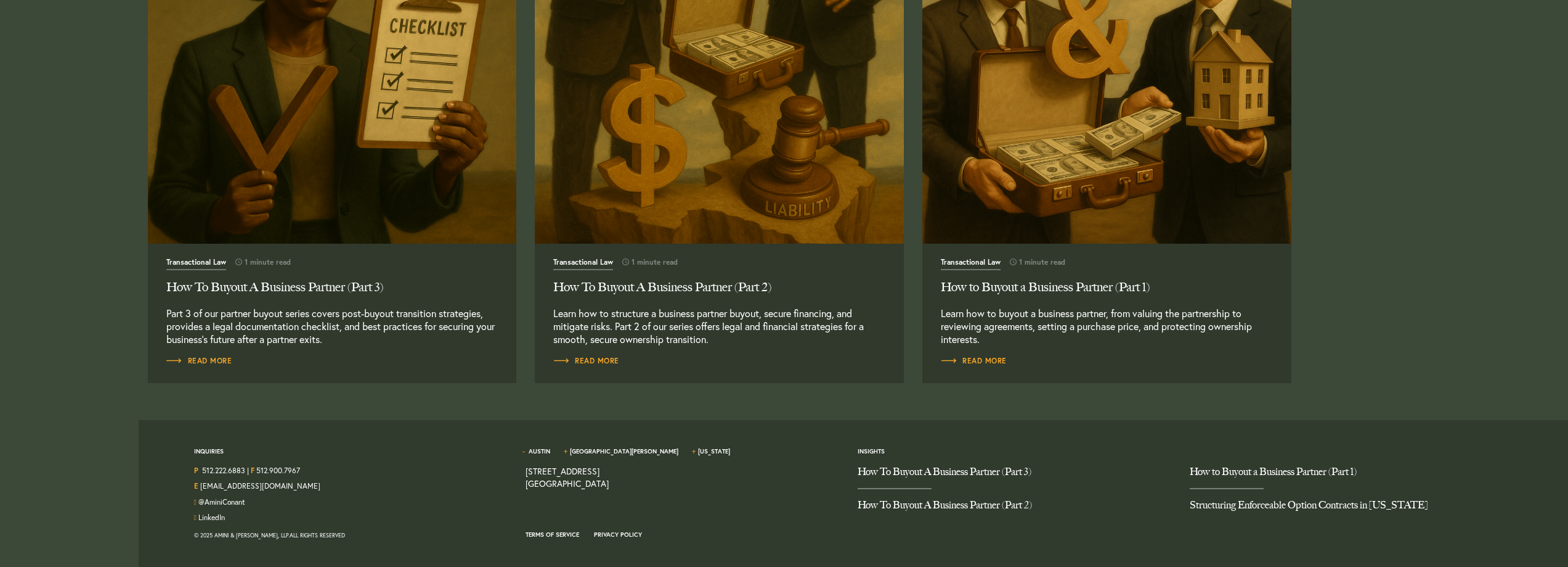
scroll to position [0, 0]
